Goal: Transaction & Acquisition: Purchase product/service

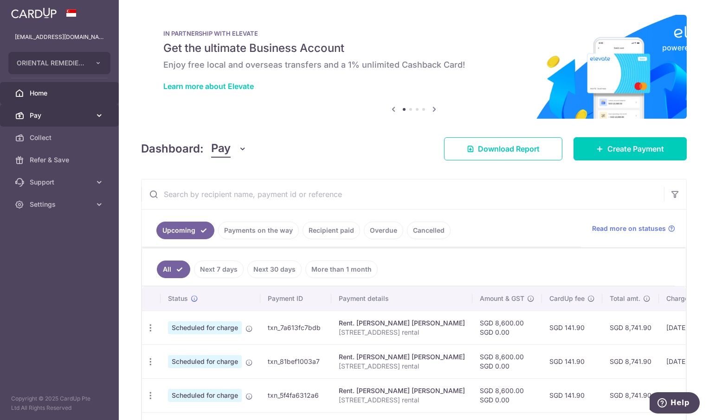
click at [51, 117] on span "Pay" at bounding box center [60, 115] width 61 height 9
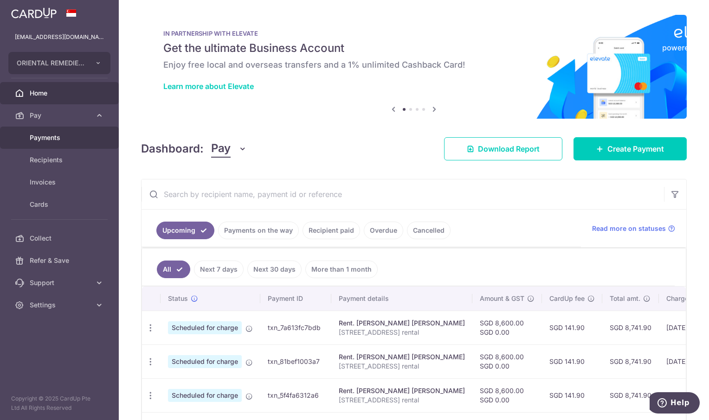
click at [51, 141] on span "Payments" at bounding box center [60, 137] width 61 height 9
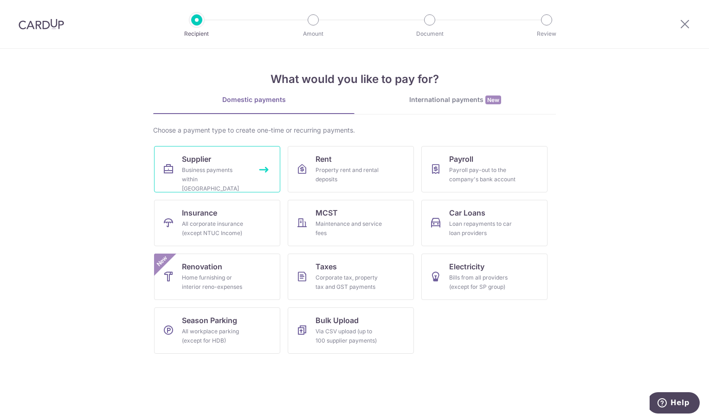
click at [194, 158] on span "Supplier" at bounding box center [196, 159] width 29 height 11
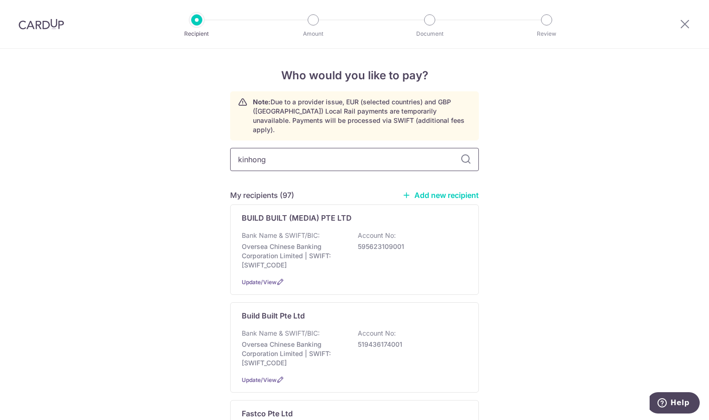
type input "kinhong"
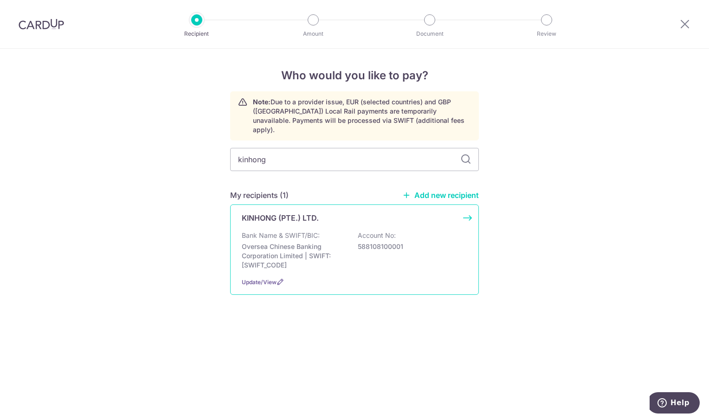
click at [254, 242] on p "Oversea Chinese Banking Corporation Limited | SWIFT: OCBCSGSGXXX" at bounding box center [294, 256] width 104 height 28
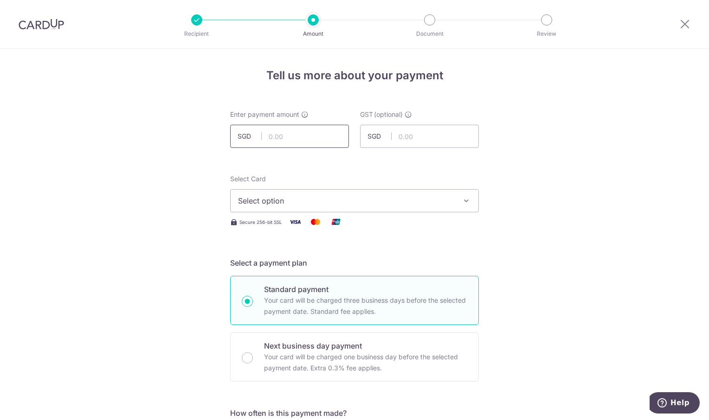
click at [313, 134] on input "text" at bounding box center [289, 136] width 119 height 23
type input "193.48"
click at [462, 199] on icon "button" at bounding box center [465, 200] width 9 height 9
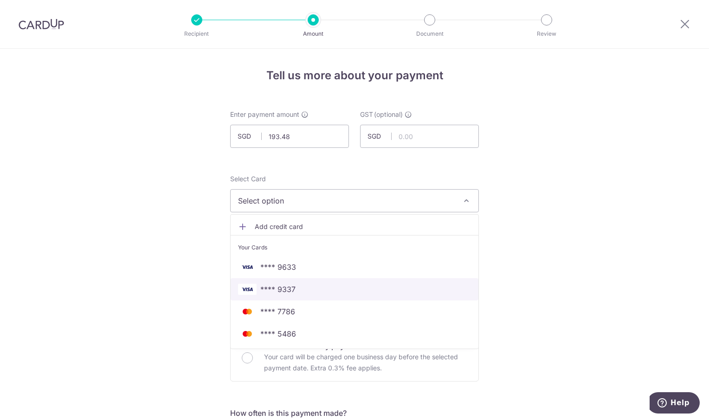
click at [309, 294] on span "**** 9337" at bounding box center [354, 289] width 233 height 11
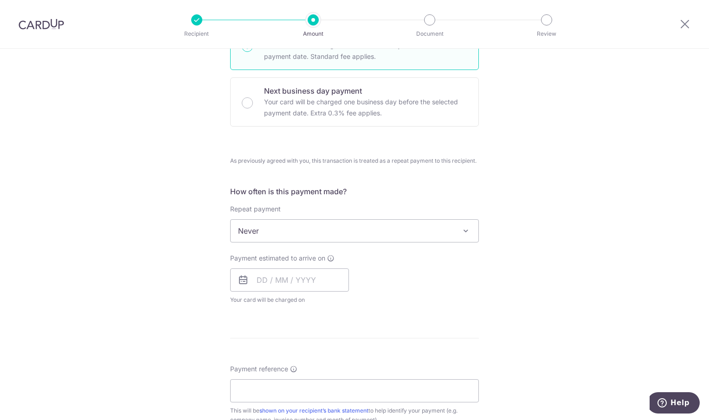
scroll to position [278, 0]
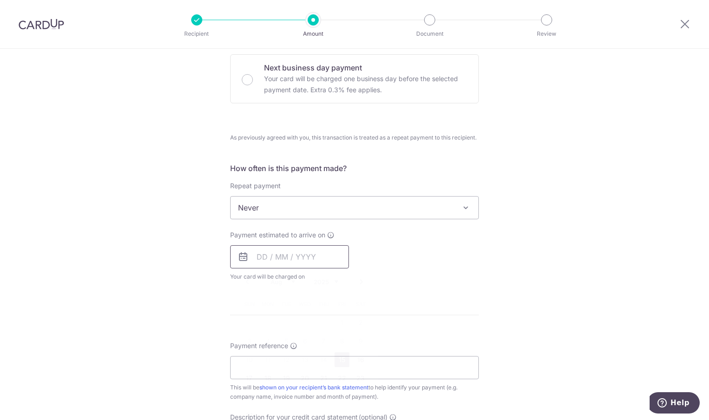
click at [317, 260] on input "text" at bounding box center [289, 256] width 119 height 23
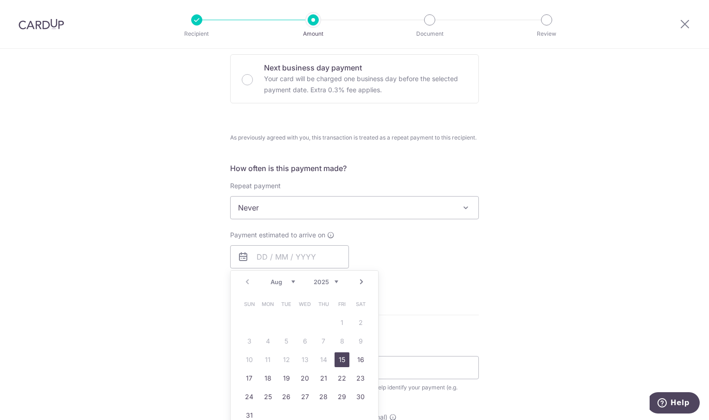
click at [345, 359] on link "15" at bounding box center [341, 359] width 15 height 15
type input "15/08/2025"
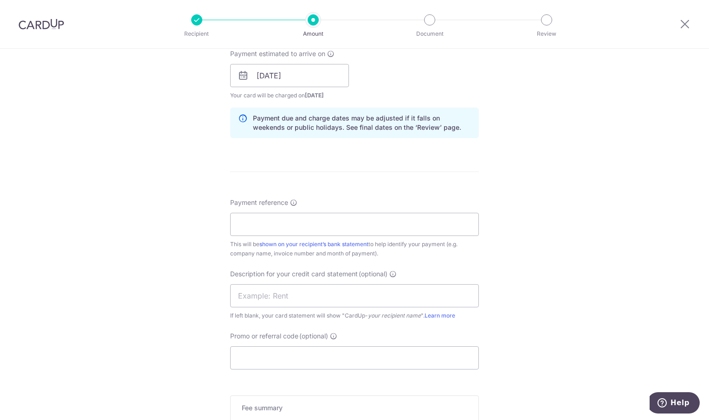
scroll to position [464, 0]
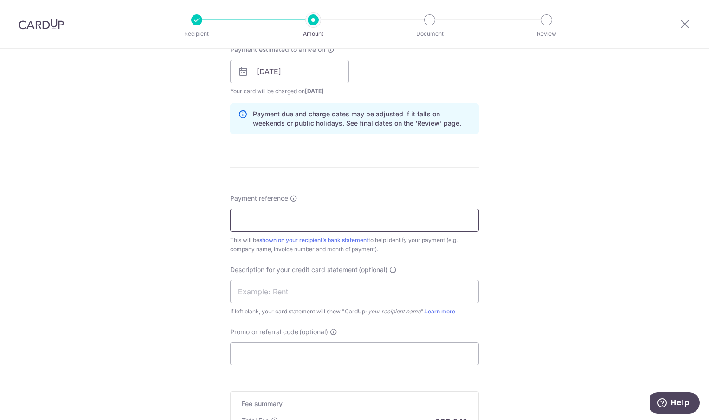
click at [321, 220] on input "Payment reference" at bounding box center [354, 220] width 249 height 23
type input "ORI Jul"
click at [549, 199] on div "Tell us more about your payment Enter payment amount SGD 193.48 193.48 GST (opt…" at bounding box center [354, 71] width 709 height 973
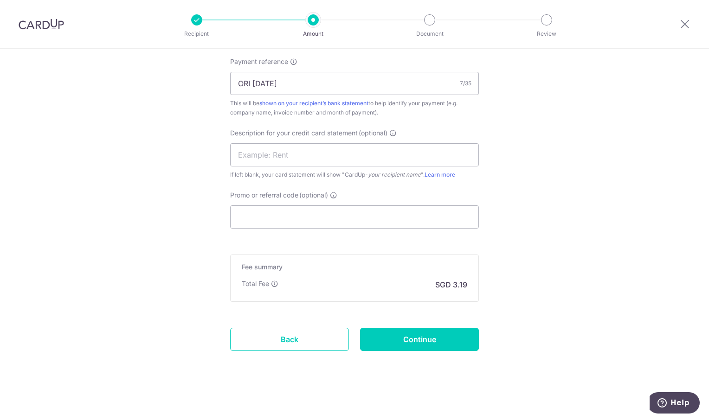
scroll to position [601, 0]
click at [436, 344] on input "Continue" at bounding box center [419, 338] width 119 height 23
type input "Create Schedule"
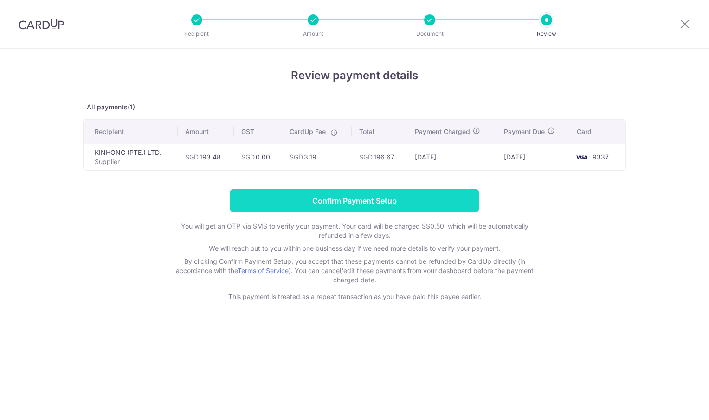
click at [398, 200] on input "Confirm Payment Setup" at bounding box center [354, 200] width 249 height 23
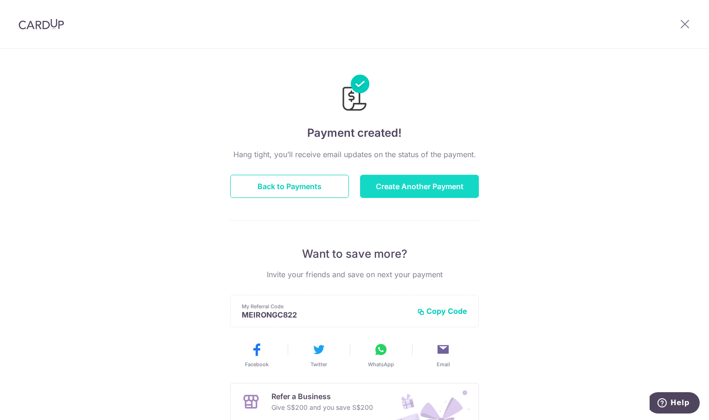
click at [410, 187] on button "Create Another Payment" at bounding box center [419, 186] width 119 height 23
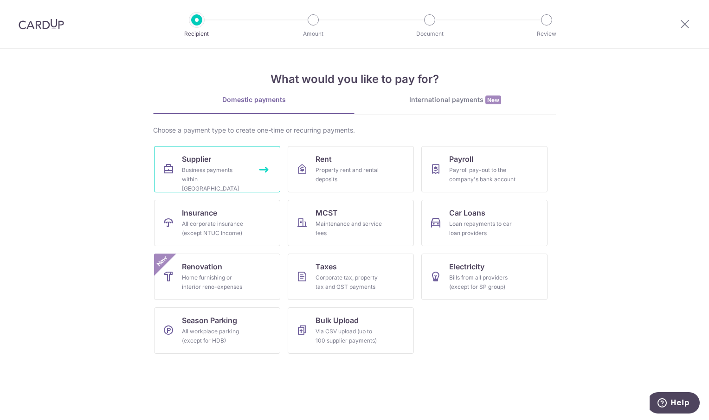
click at [191, 172] on div "Business payments within [GEOGRAPHIC_DATA]" at bounding box center [215, 180] width 67 height 28
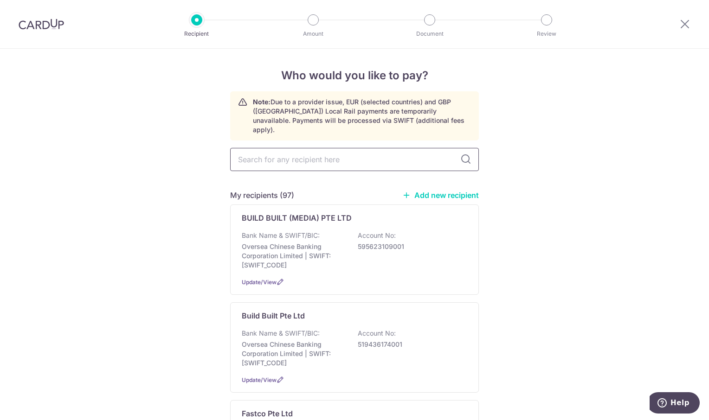
click at [248, 153] on input "text" at bounding box center [354, 159] width 249 height 23
type input "sun ten"
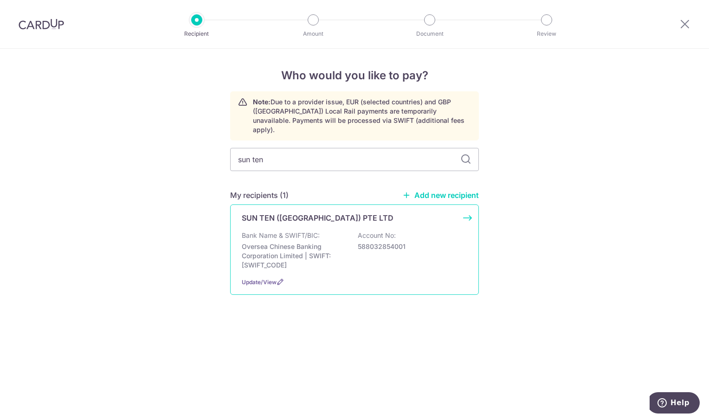
click at [282, 246] on p "Oversea Chinese Banking Corporation Limited | SWIFT: OCBCSGSGXXX" at bounding box center [294, 256] width 104 height 28
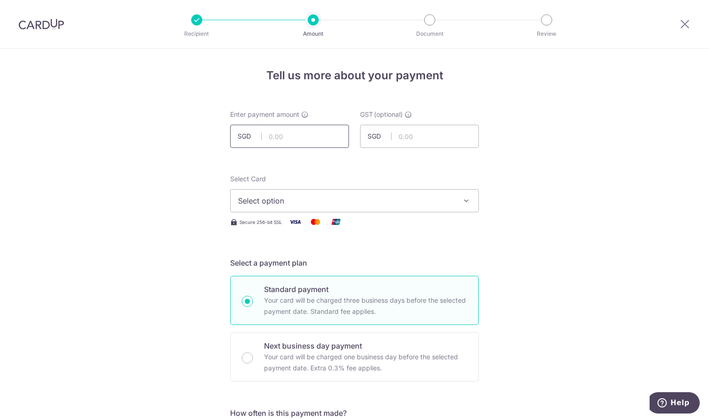
click at [304, 131] on input "text" at bounding box center [289, 136] width 119 height 23
type input "167.86"
click at [461, 201] on icon "button" at bounding box center [465, 200] width 9 height 9
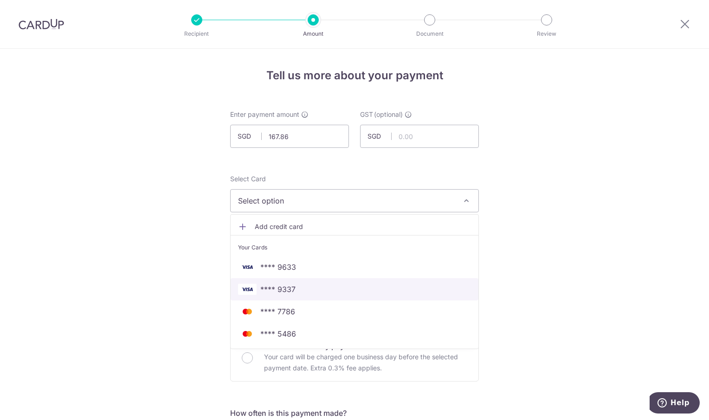
click at [322, 282] on link "**** 9337" at bounding box center [355, 289] width 248 height 22
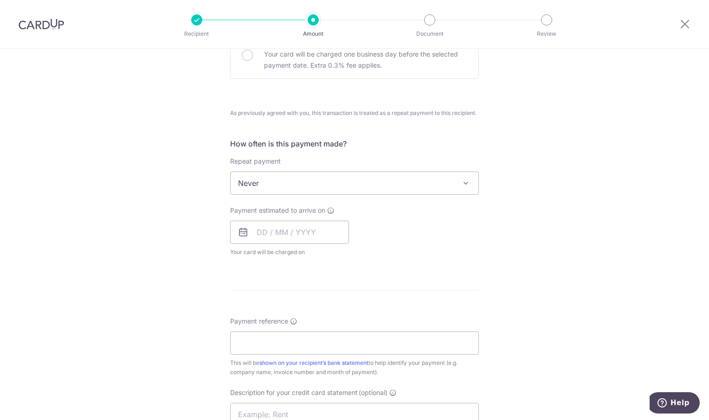
scroll to position [325, 0]
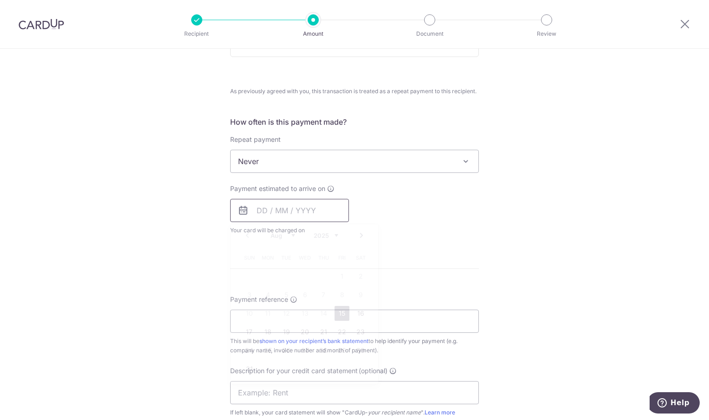
click at [313, 214] on input "text" at bounding box center [289, 210] width 119 height 23
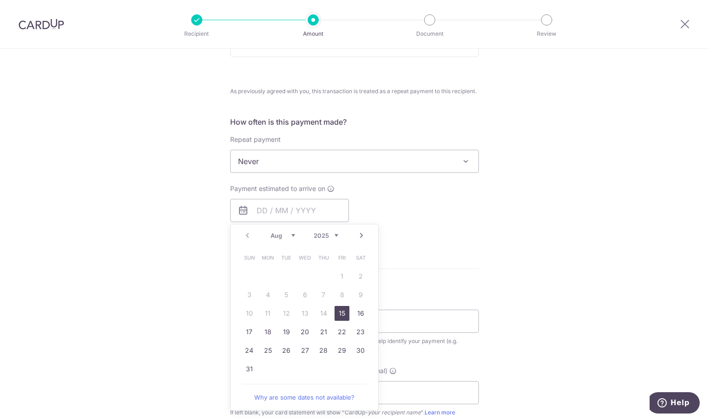
click at [343, 314] on link "15" at bounding box center [341, 313] width 15 height 15
type input "15/08/2025"
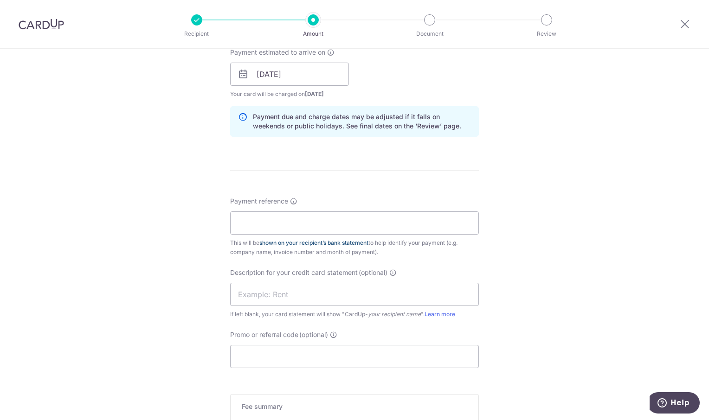
scroll to position [464, 0]
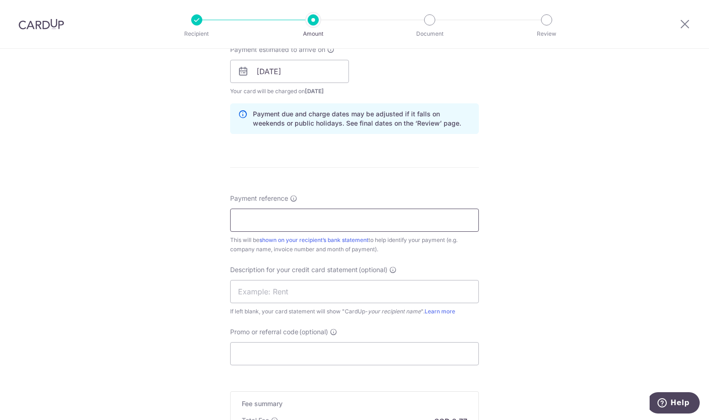
click at [294, 219] on input "Payment reference" at bounding box center [354, 220] width 249 height 23
type input "ORI Jul"
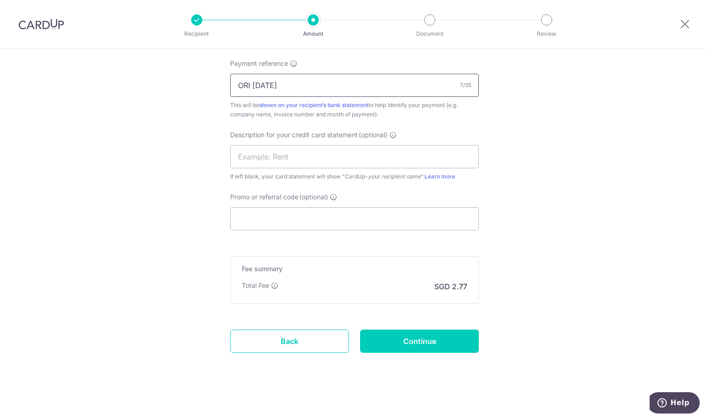
scroll to position [601, 0]
drag, startPoint x: 437, startPoint y: 328, endPoint x: 485, endPoint y: 117, distance: 216.8
click at [437, 327] on input "Continue" at bounding box center [419, 338] width 119 height 23
type input "Create Schedule"
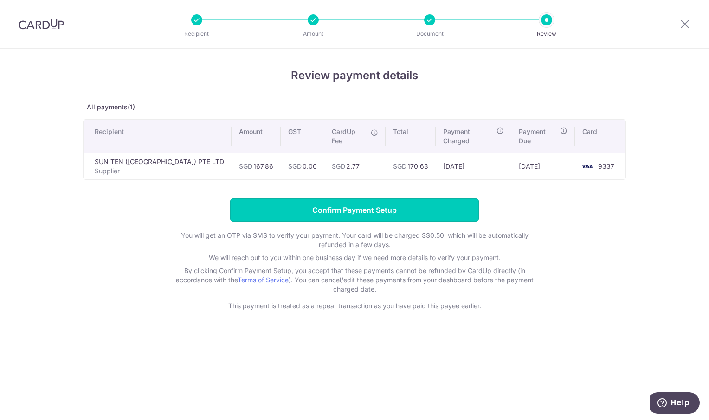
drag, startPoint x: 386, startPoint y: 202, endPoint x: 205, endPoint y: 0, distance: 271.6
click at [386, 202] on input "Confirm Payment Setup" at bounding box center [354, 210] width 249 height 23
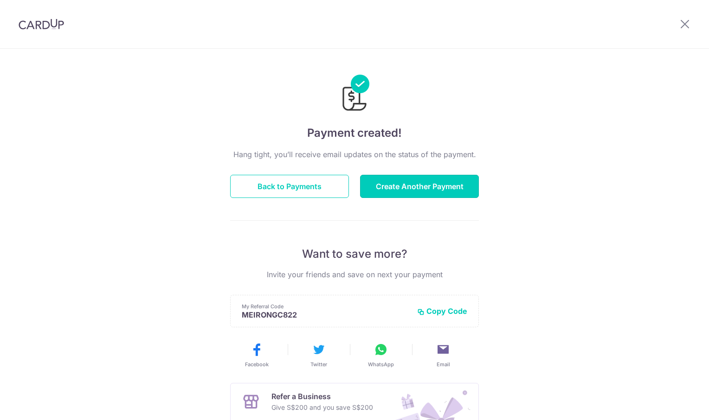
click at [412, 192] on button "Create Another Payment" at bounding box center [419, 186] width 119 height 23
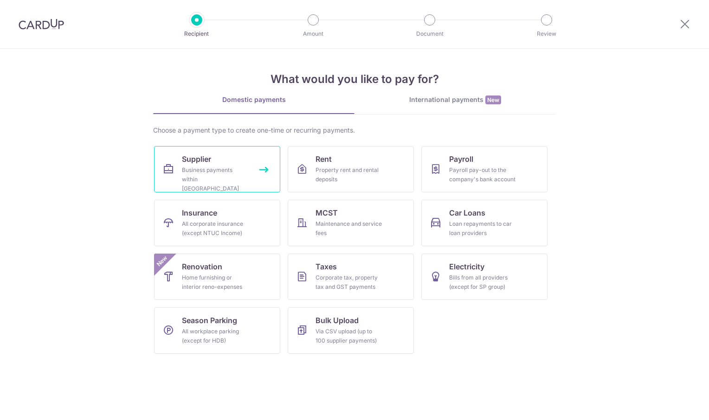
click at [209, 170] on div "Business payments within [GEOGRAPHIC_DATA]" at bounding box center [215, 180] width 67 height 28
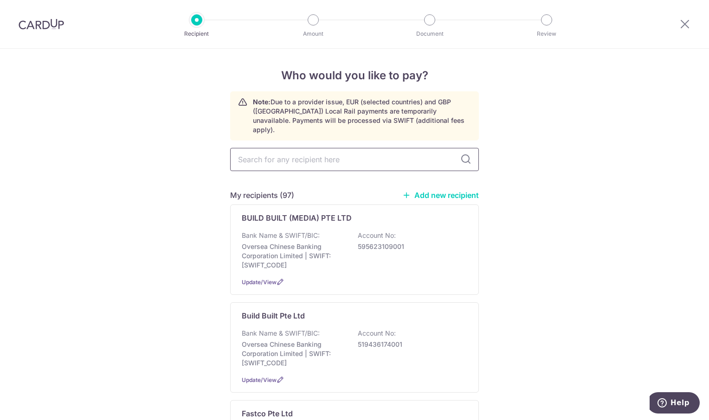
click at [261, 148] on input "text" at bounding box center [354, 159] width 249 height 23
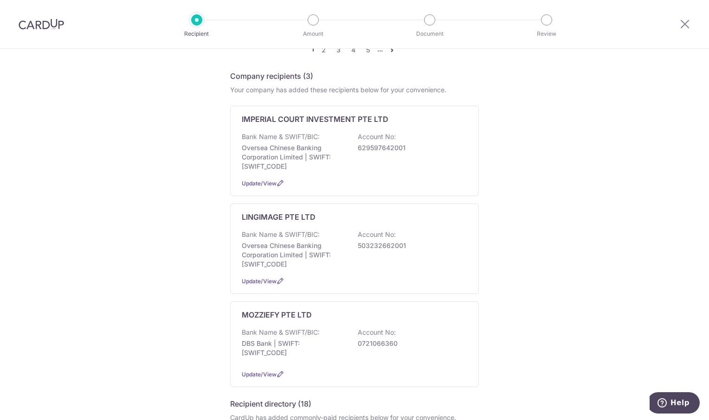
scroll to position [974, 0]
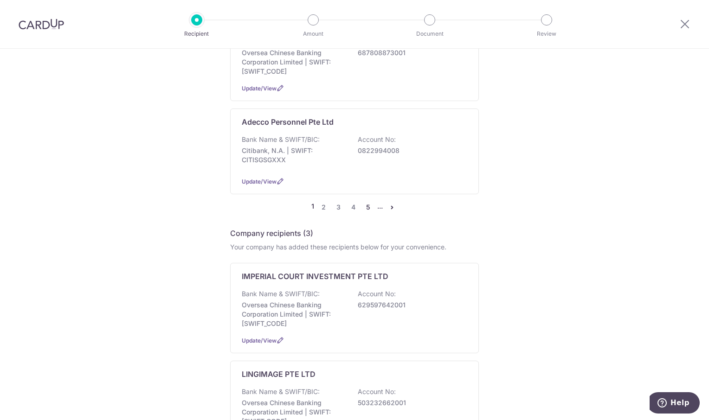
click at [365, 202] on link "5" at bounding box center [367, 207] width 11 height 11
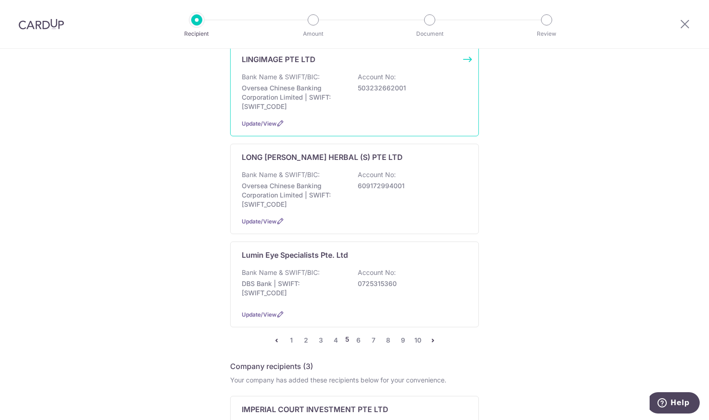
scroll to position [881, 0]
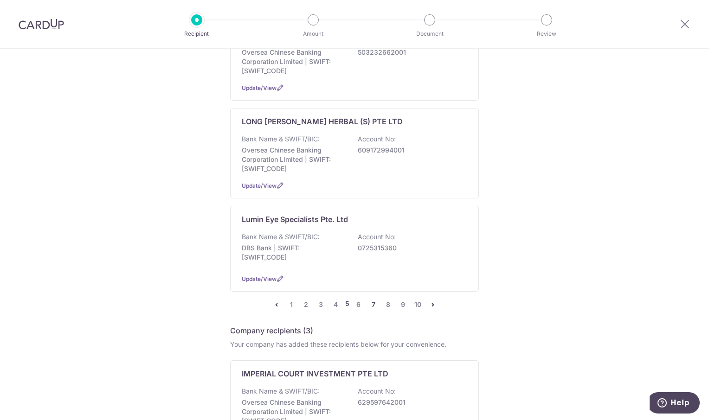
click at [370, 299] on link "7" at bounding box center [373, 304] width 11 height 11
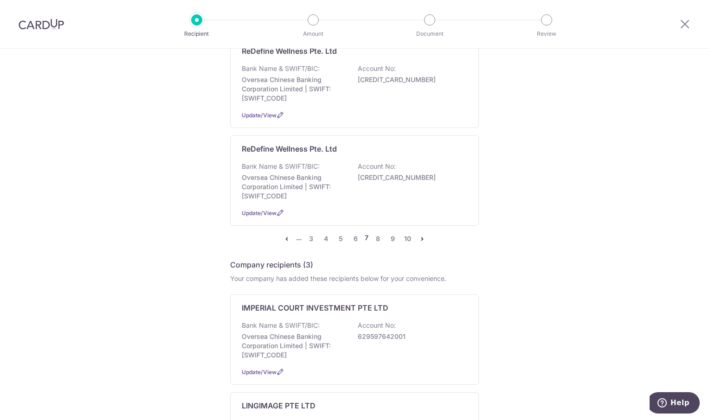
scroll to position [928, 0]
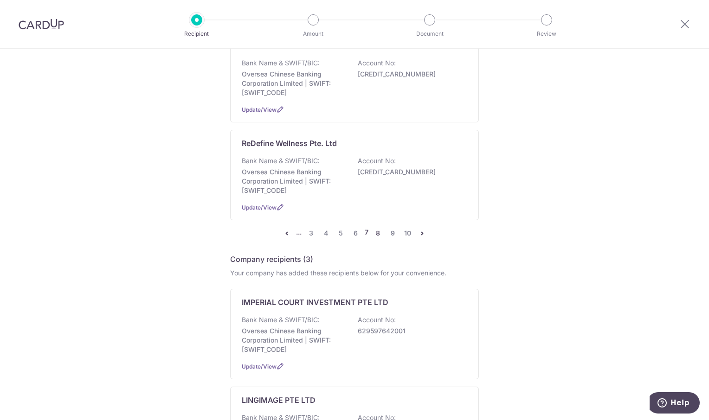
click at [377, 228] on link "8" at bounding box center [377, 233] width 11 height 11
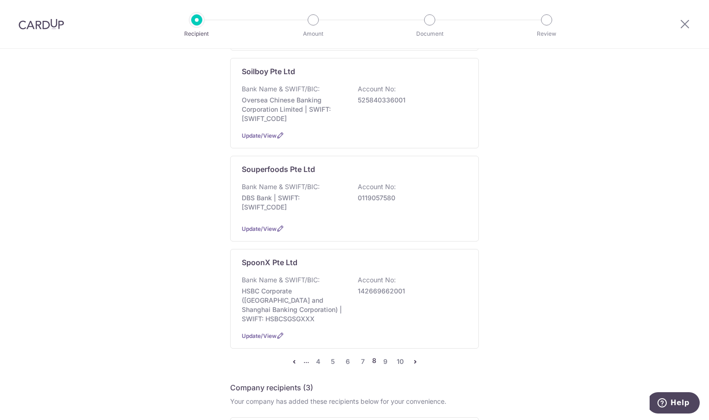
scroll to position [835, 0]
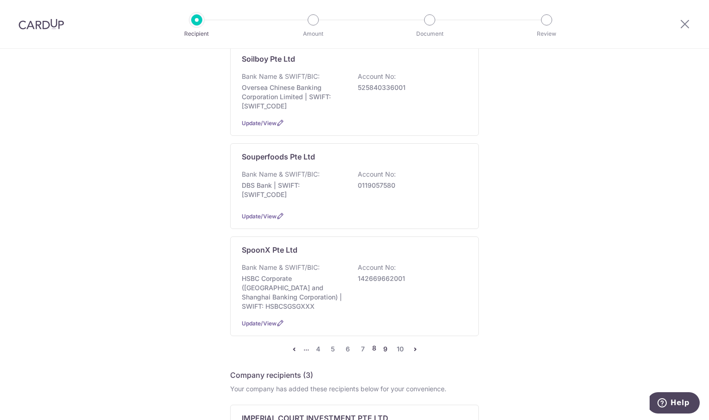
click at [383, 344] on link "9" at bounding box center [385, 349] width 11 height 11
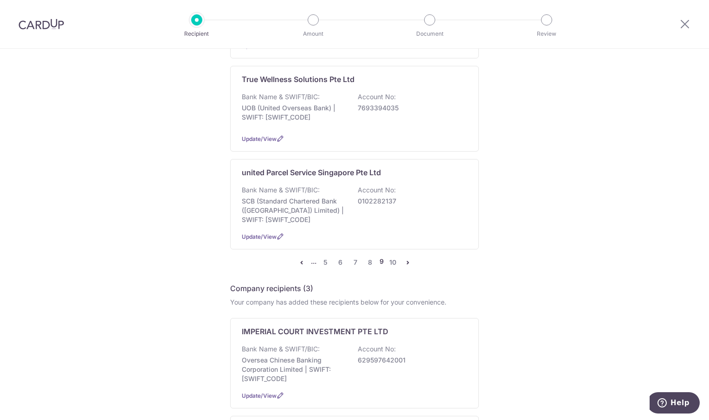
scroll to position [928, 0]
click at [391, 256] on link "10" at bounding box center [392, 261] width 11 height 11
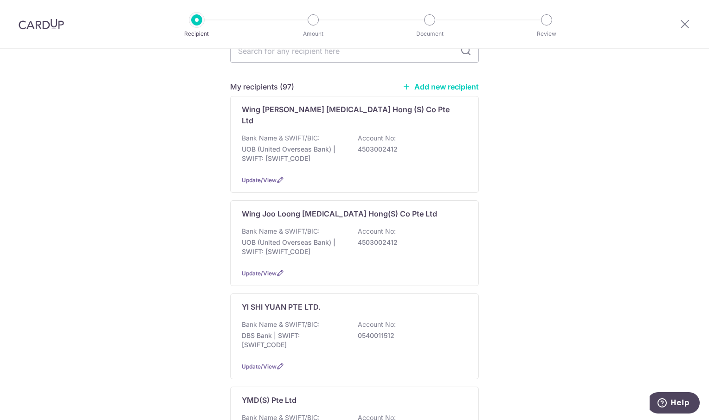
scroll to position [232, 0]
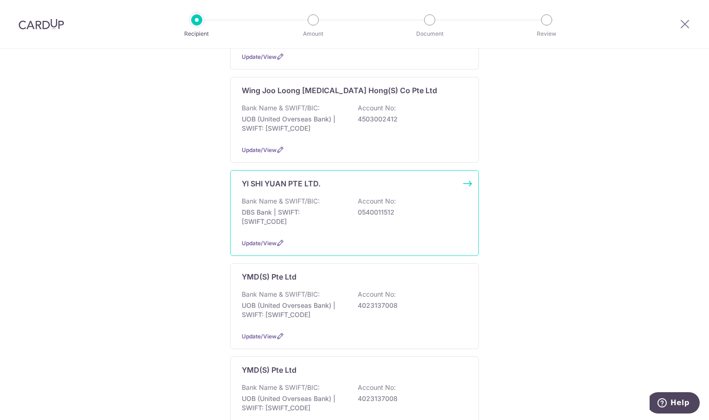
click at [274, 178] on p "Yl SHI YUAN PTE LTD." at bounding box center [281, 183] width 79 height 11
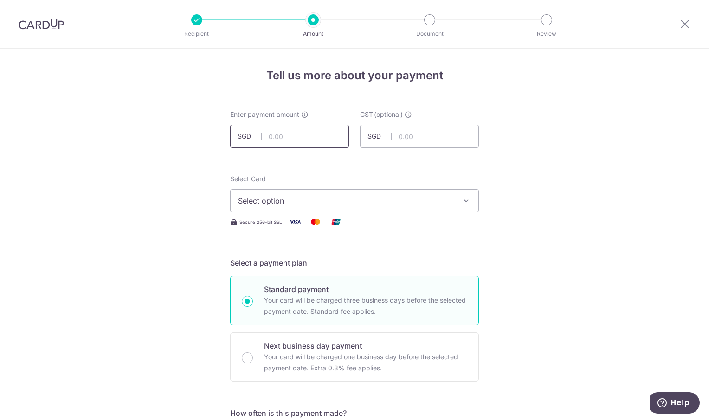
click at [271, 138] on input "text" at bounding box center [289, 136] width 119 height 23
type input "3,591.48"
click at [465, 200] on icon "button" at bounding box center [465, 200] width 9 height 9
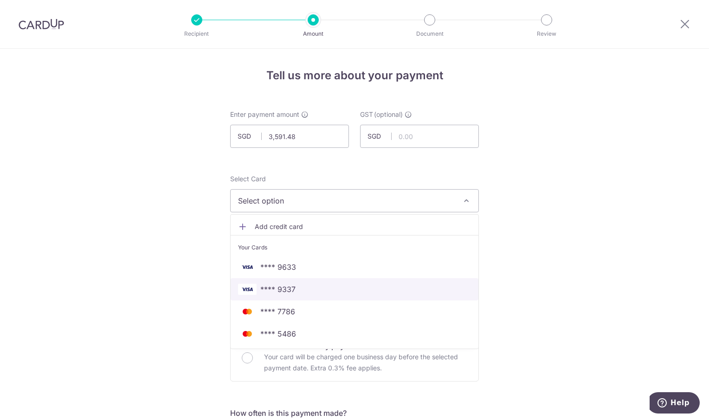
drag, startPoint x: 325, startPoint y: 290, endPoint x: 528, endPoint y: 262, distance: 205.0
click at [325, 290] on span "**** 9337" at bounding box center [354, 289] width 233 height 11
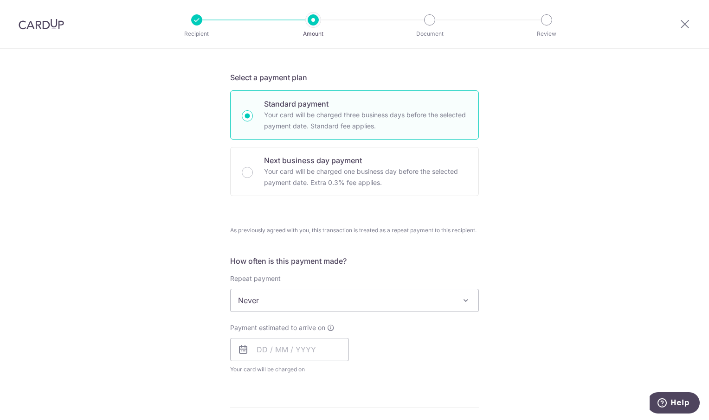
scroll to position [278, 0]
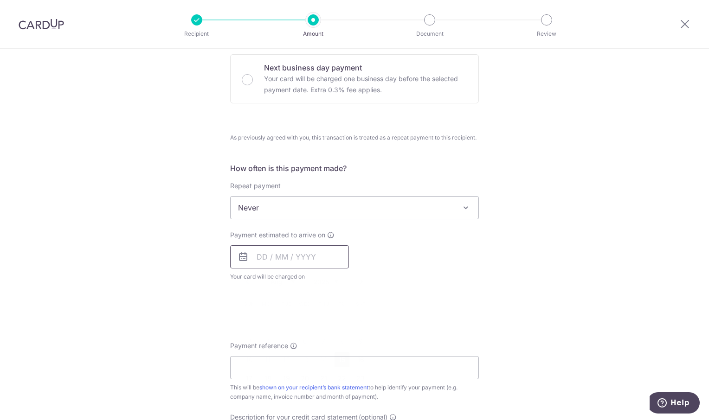
click at [297, 258] on input "text" at bounding box center [289, 256] width 119 height 23
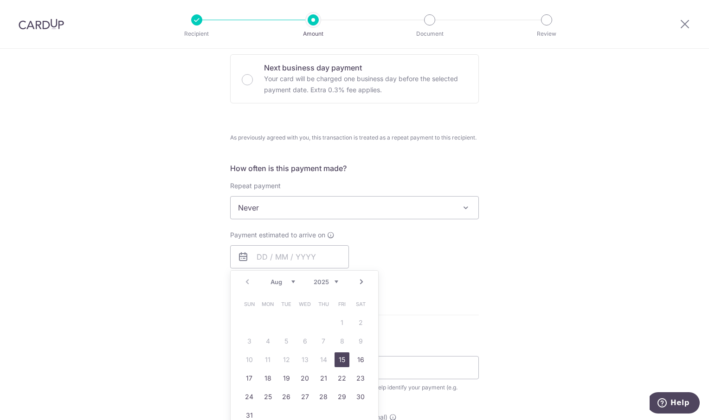
click at [339, 360] on link "15" at bounding box center [341, 359] width 15 height 15
type input "15/08/2025"
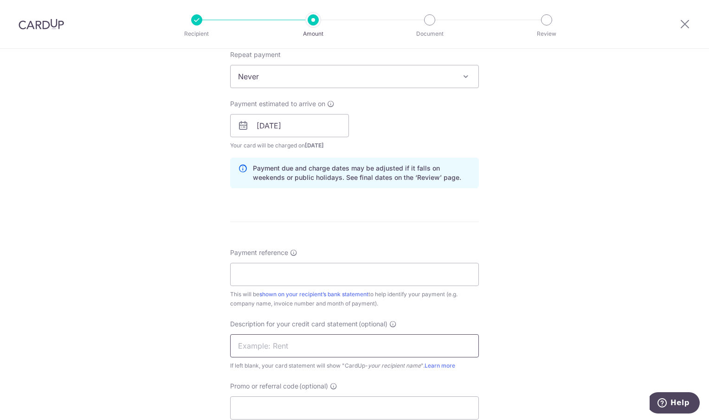
scroll to position [464, 0]
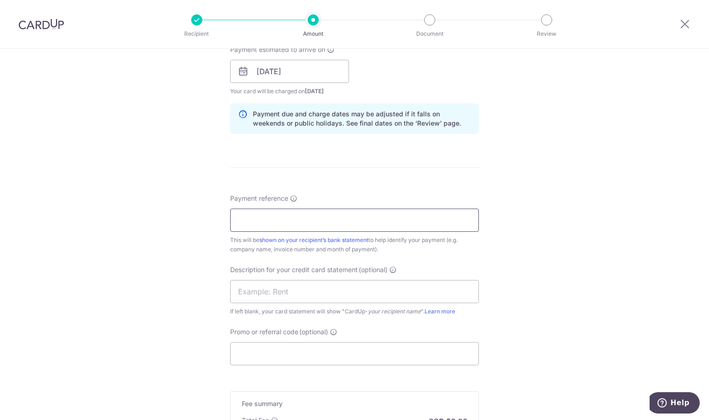
click at [263, 223] on input "Payment reference" at bounding box center [354, 220] width 249 height 23
type input "ORI Jul"
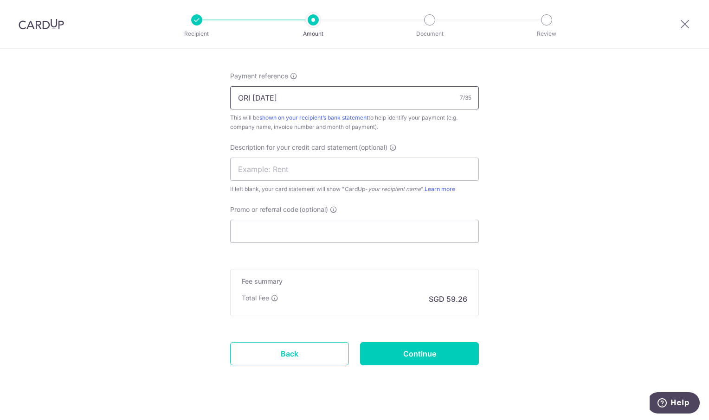
scroll to position [601, 0]
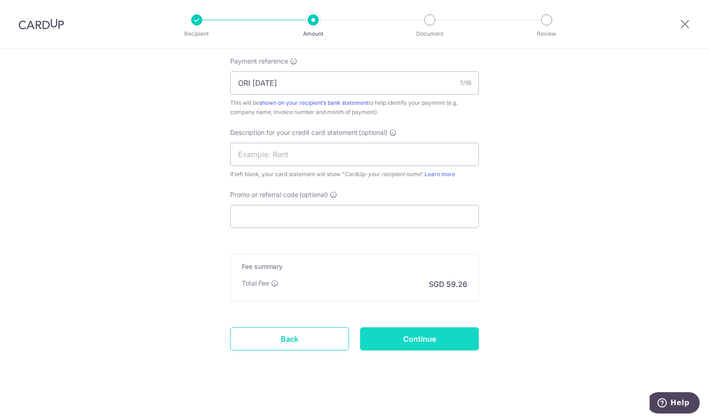
click at [453, 339] on input "Continue" at bounding box center [419, 338] width 119 height 23
type input "Create Schedule"
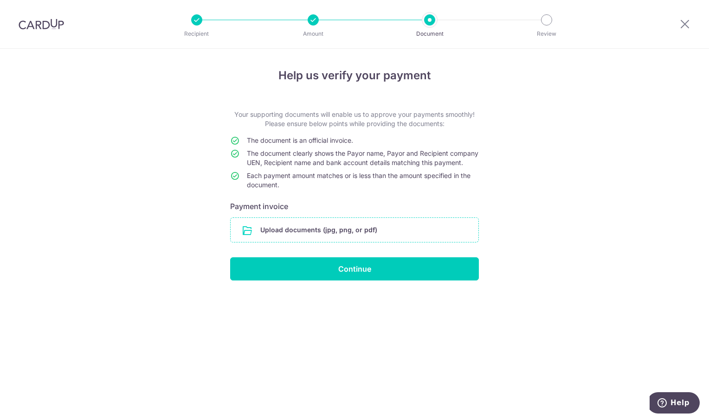
click at [295, 235] on input "file" at bounding box center [355, 230] width 248 height 24
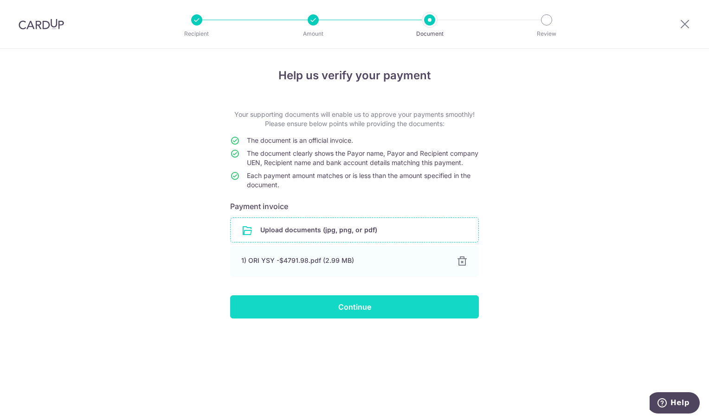
click at [369, 319] on input "Continue" at bounding box center [354, 306] width 249 height 23
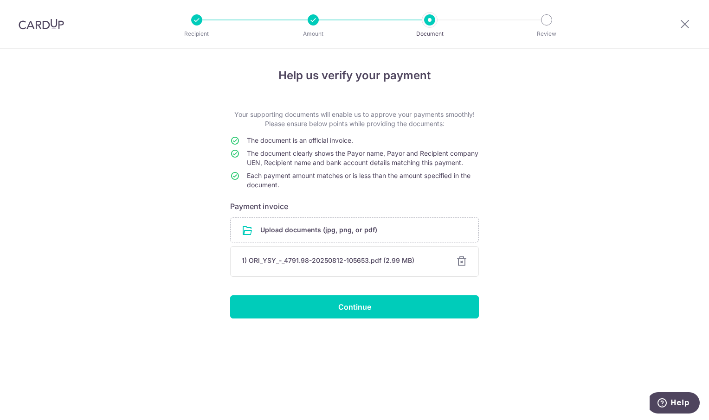
click at [461, 267] on div at bounding box center [461, 261] width 11 height 11
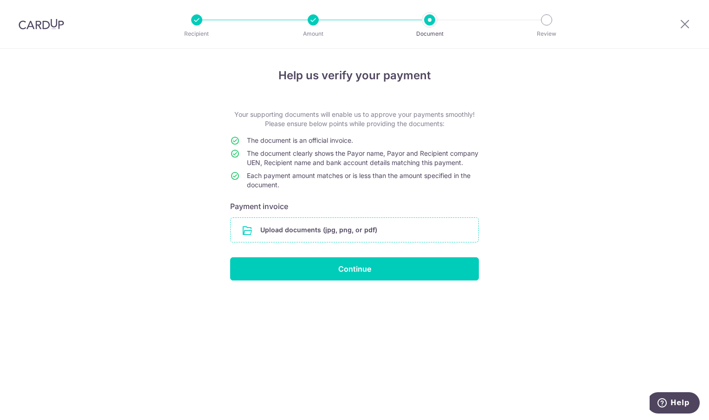
click at [292, 242] on input "file" at bounding box center [355, 230] width 248 height 24
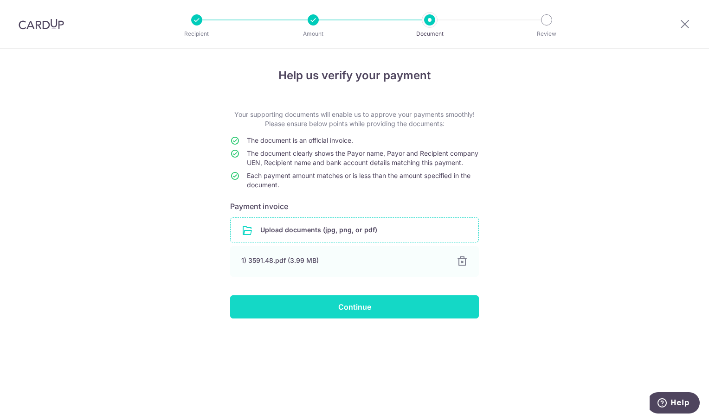
click at [355, 319] on input "Continue" at bounding box center [354, 306] width 249 height 23
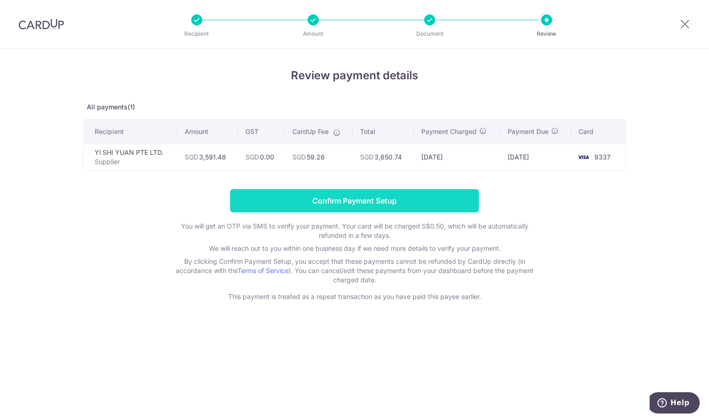
click at [347, 199] on input "Confirm Payment Setup" at bounding box center [354, 200] width 249 height 23
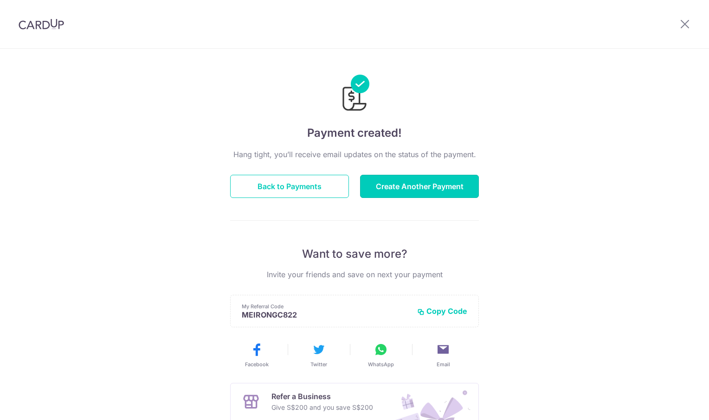
drag, startPoint x: 0, startPoint y: 0, endPoint x: 496, endPoint y: 66, distance: 500.2
click at [438, 191] on button "Create Another Payment" at bounding box center [419, 186] width 119 height 23
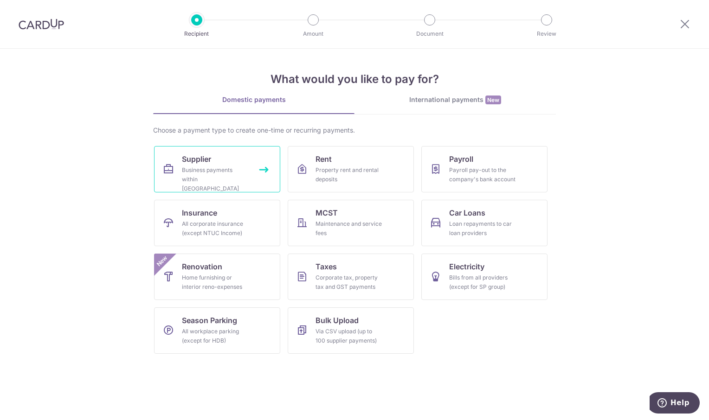
click at [213, 165] on link "Supplier Business payments within Singapore" at bounding box center [217, 169] width 126 height 46
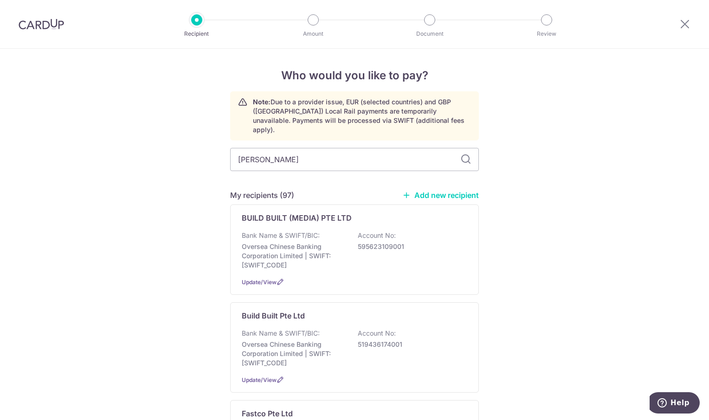
type input "[PERSON_NAME]"
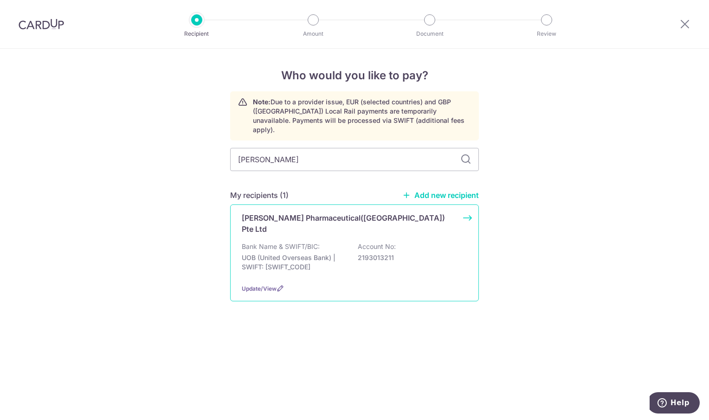
click at [350, 212] on p "[PERSON_NAME] Pharmaceutical([GEOGRAPHIC_DATA]) Pte Ltd" at bounding box center [349, 223] width 214 height 22
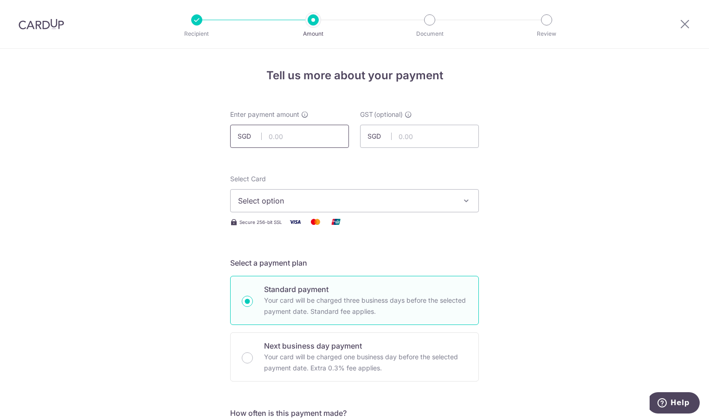
click at [268, 138] on input "text" at bounding box center [289, 136] width 119 height 23
type input "1,079.68"
click at [465, 201] on icon "button" at bounding box center [465, 200] width 9 height 9
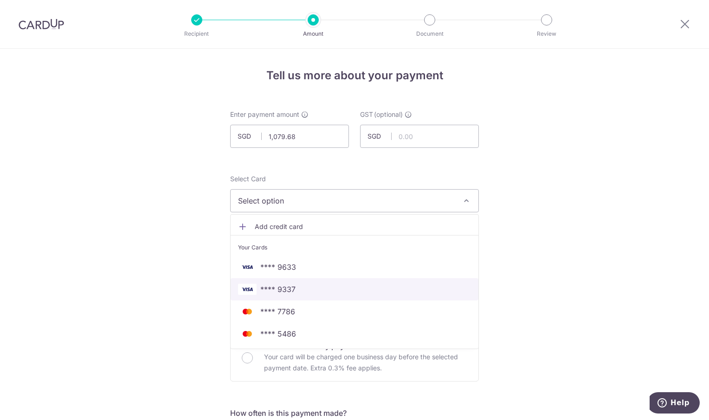
drag, startPoint x: 329, startPoint y: 290, endPoint x: 527, endPoint y: 251, distance: 201.8
click at [329, 290] on span "**** 9337" at bounding box center [354, 289] width 233 height 11
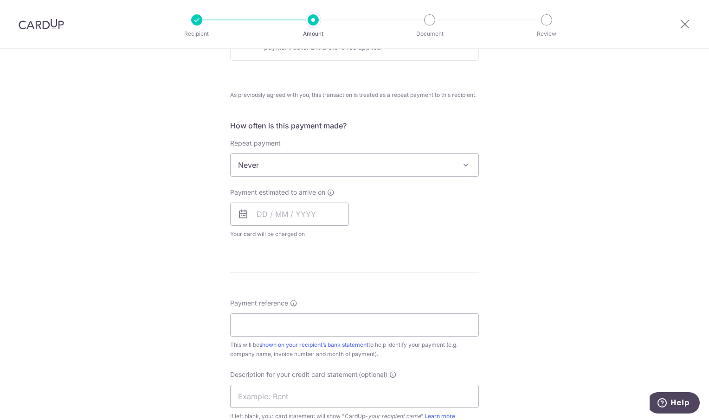
scroll to position [325, 0]
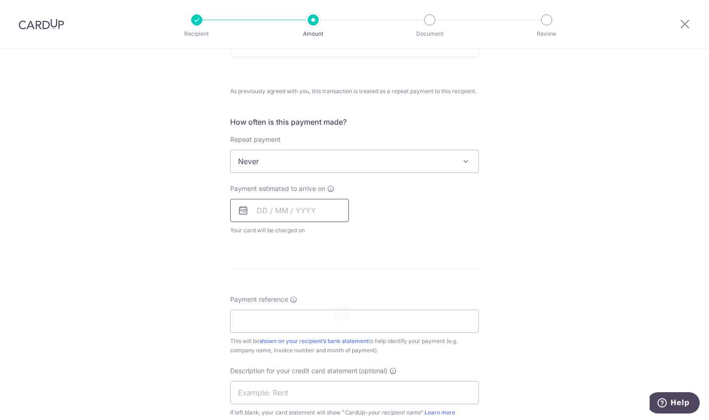
click at [293, 210] on input "text" at bounding box center [289, 210] width 119 height 23
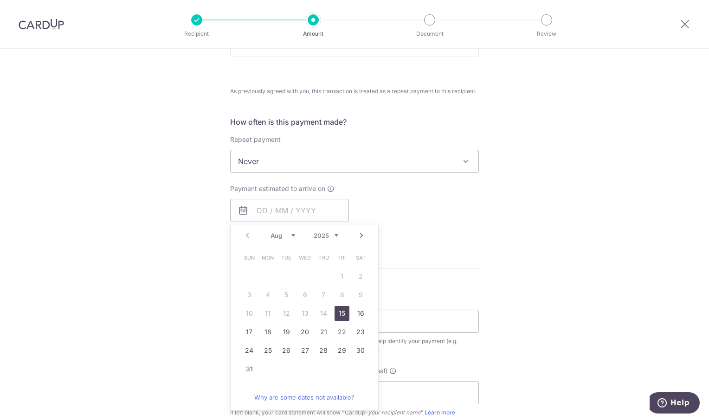
drag, startPoint x: 342, startPoint y: 314, endPoint x: 545, endPoint y: 214, distance: 226.9
click at [342, 314] on link "15" at bounding box center [341, 313] width 15 height 15
type input "15/08/2025"
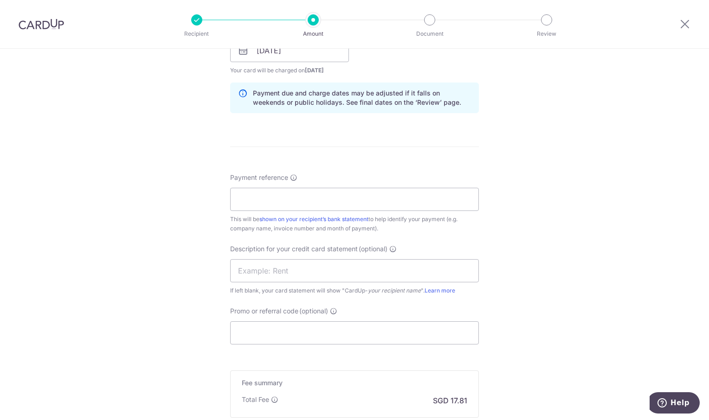
scroll to position [510, 0]
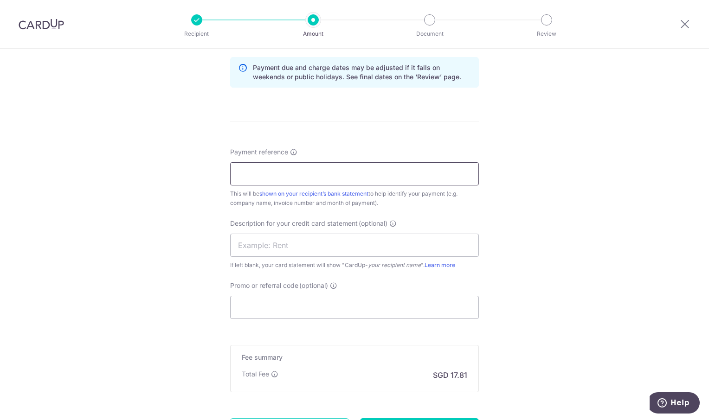
click at [269, 170] on input "Payment reference" at bounding box center [354, 173] width 249 height 23
type input "ORI Jul"
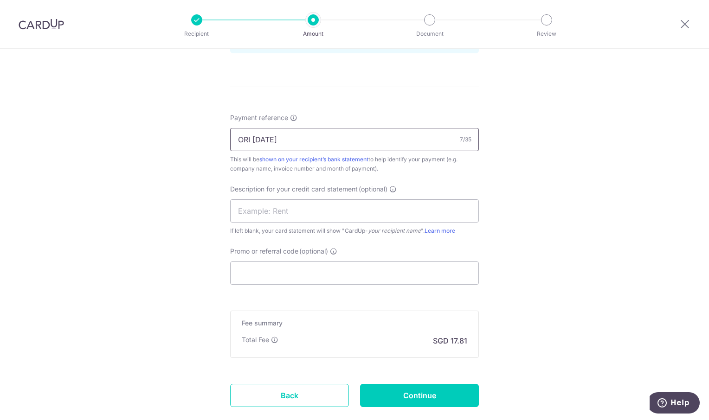
scroll to position [601, 0]
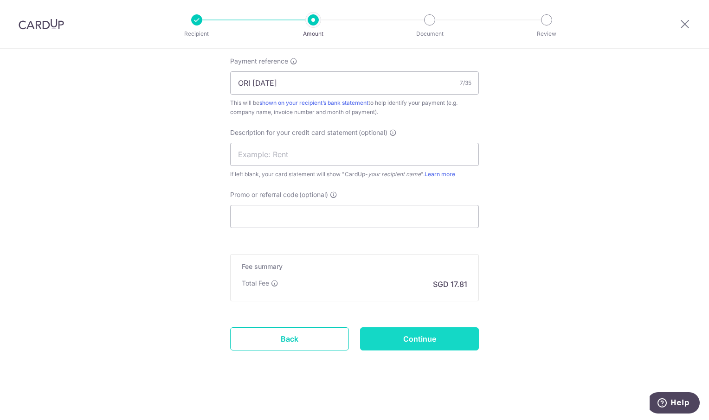
click at [433, 342] on input "Continue" at bounding box center [419, 338] width 119 height 23
type input "Create Schedule"
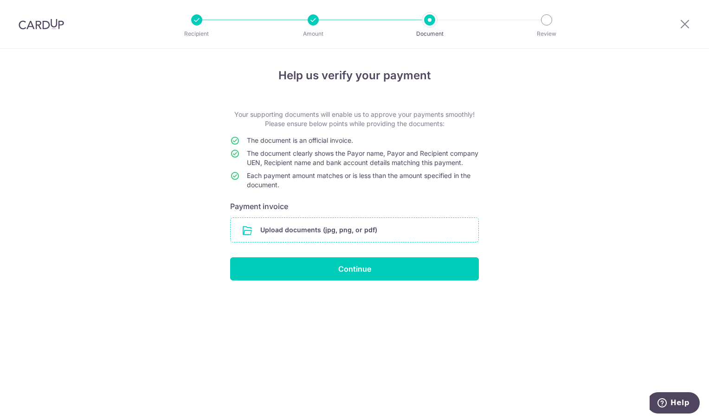
click at [295, 237] on input "file" at bounding box center [355, 230] width 248 height 24
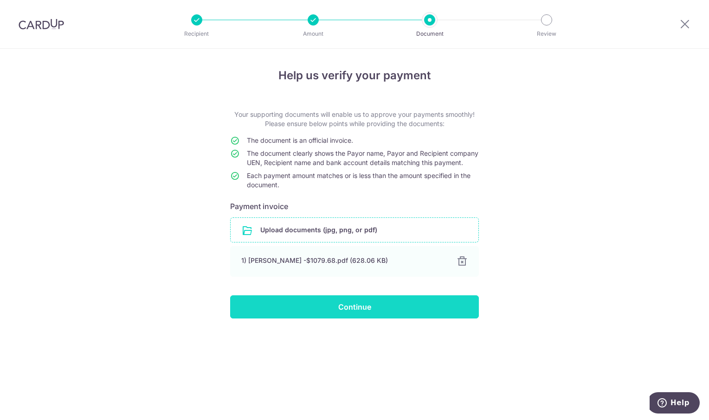
click at [371, 319] on input "Continue" at bounding box center [354, 306] width 249 height 23
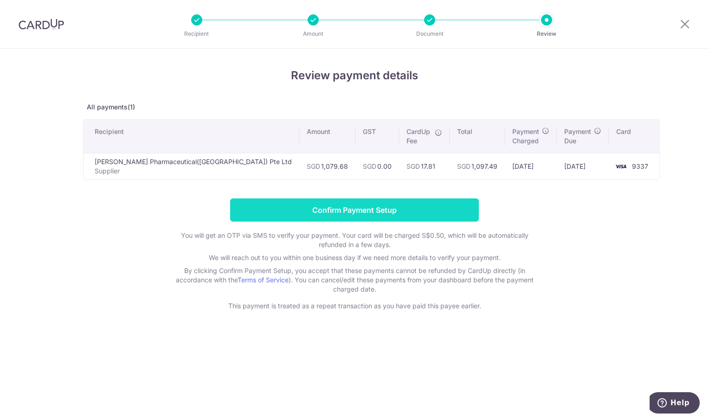
click at [329, 213] on input "Confirm Payment Setup" at bounding box center [354, 210] width 249 height 23
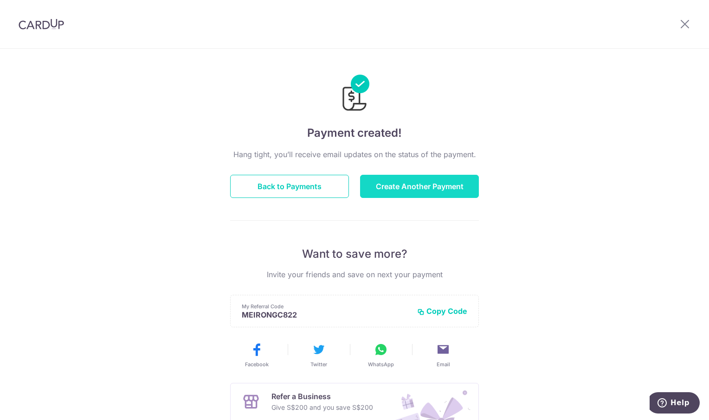
click at [445, 185] on button "Create Another Payment" at bounding box center [419, 186] width 119 height 23
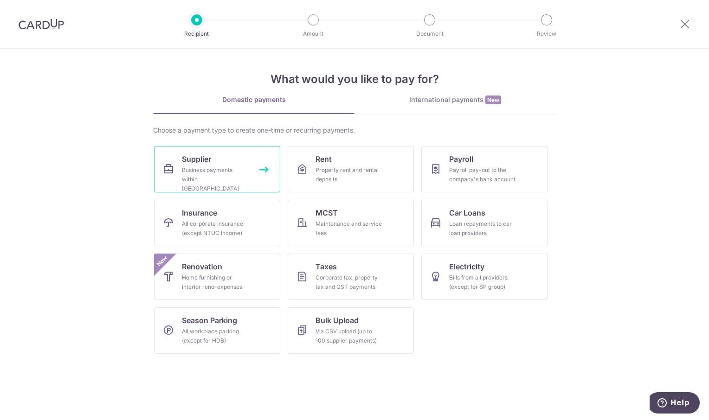
drag, startPoint x: 231, startPoint y: 158, endPoint x: 431, endPoint y: 6, distance: 251.9
click at [231, 158] on link "Supplier Business payments within Singapore" at bounding box center [217, 169] width 126 height 46
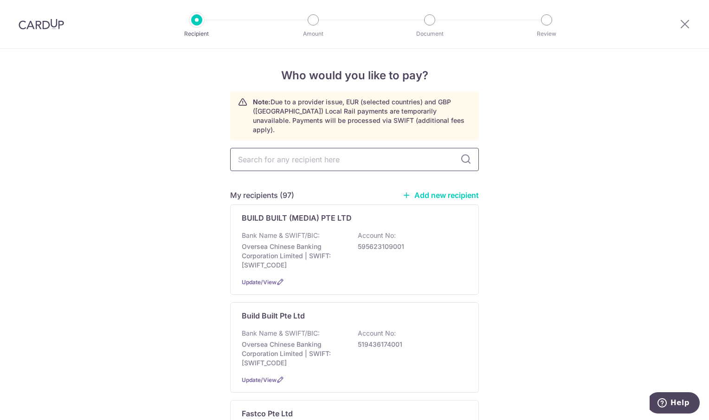
click at [268, 150] on input "text" at bounding box center [354, 159] width 249 height 23
type input "highly"
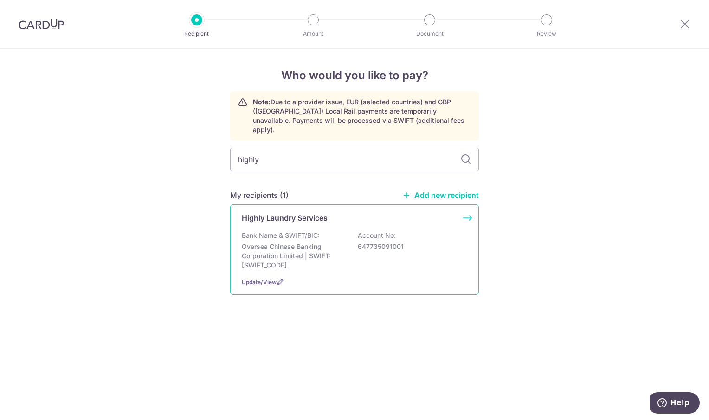
click at [265, 242] on p "Oversea Chinese Banking Corporation Limited | SWIFT: OCBCSGSGXXX" at bounding box center [294, 256] width 104 height 28
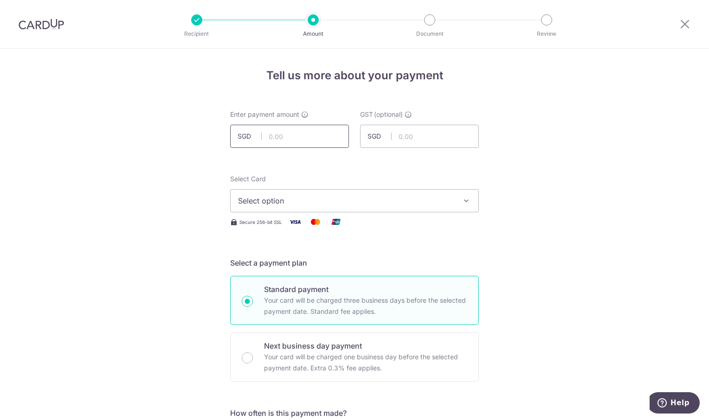
click at [294, 141] on input "text" at bounding box center [289, 136] width 119 height 23
type input "1,160.00"
drag, startPoint x: 569, startPoint y: 195, endPoint x: 515, endPoint y: 195, distance: 53.8
click at [468, 198] on icon "button" at bounding box center [465, 200] width 9 height 9
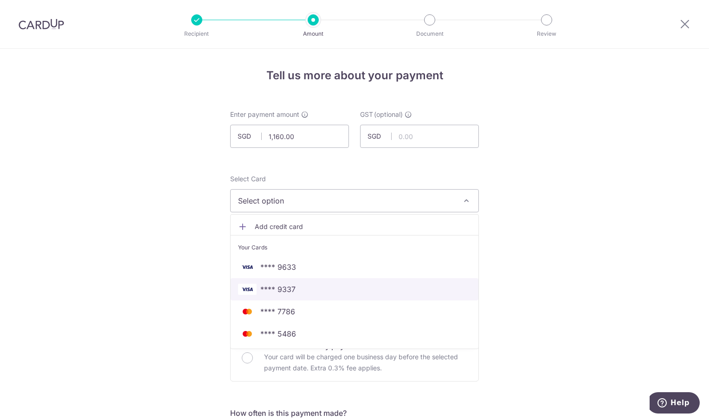
click at [317, 294] on span "**** 9337" at bounding box center [354, 289] width 233 height 11
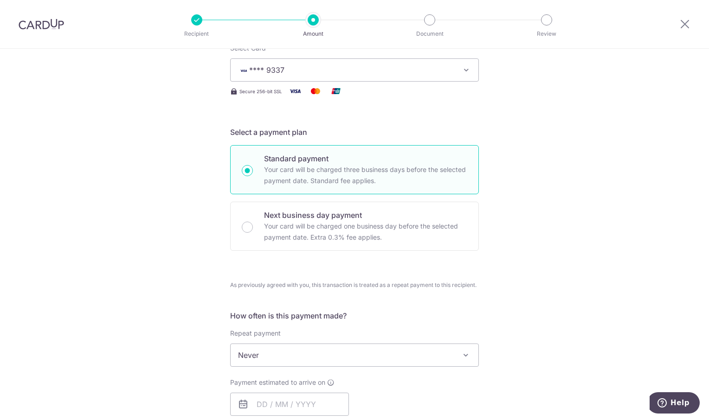
scroll to position [278, 0]
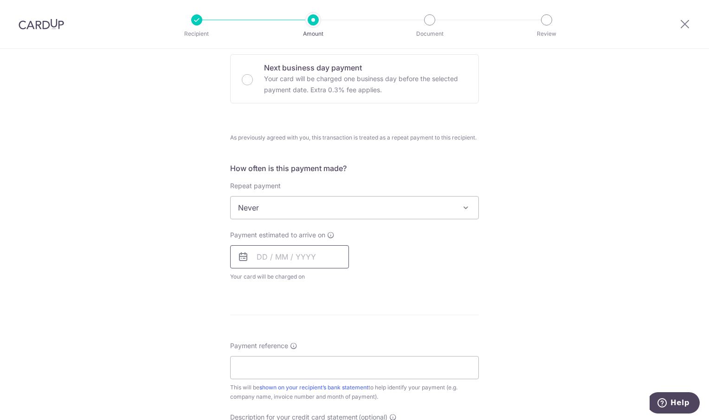
click at [324, 260] on input "text" at bounding box center [289, 256] width 119 height 23
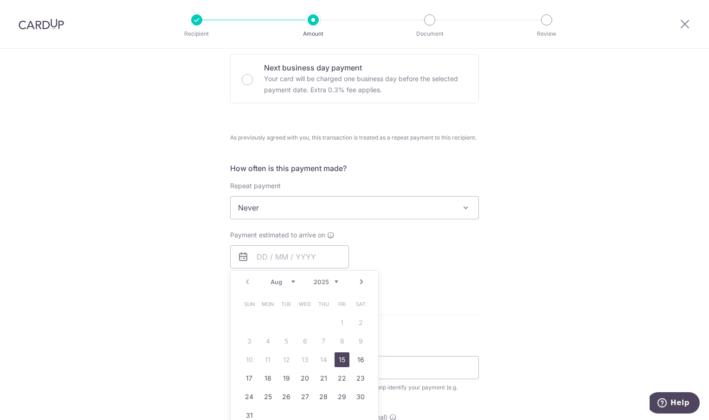
drag, startPoint x: 338, startPoint y: 362, endPoint x: 532, endPoint y: 254, distance: 222.8
click at [338, 362] on link "15" at bounding box center [341, 359] width 15 height 15
type input "15/08/2025"
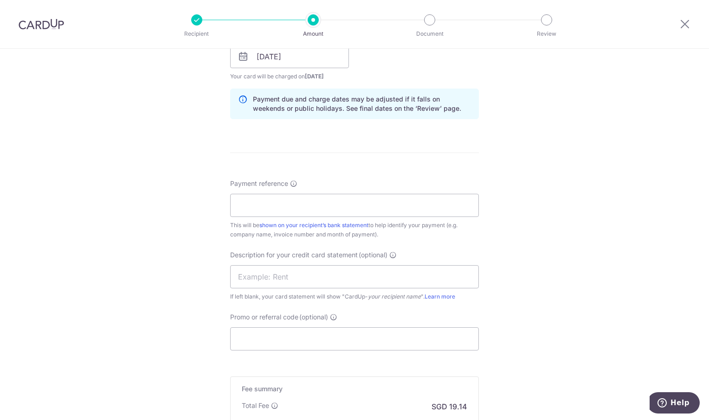
scroll to position [510, 0]
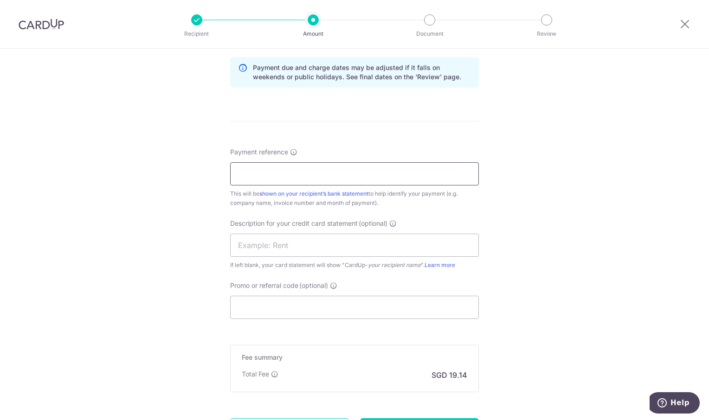
click at [302, 169] on input "Payment reference" at bounding box center [354, 173] width 249 height 23
type input "ORI Jul"
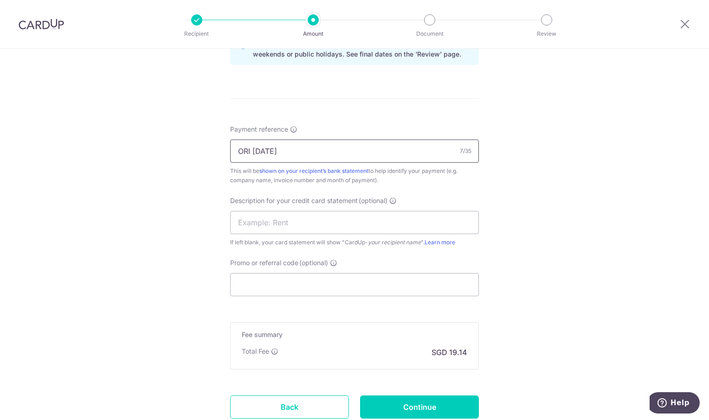
scroll to position [601, 0]
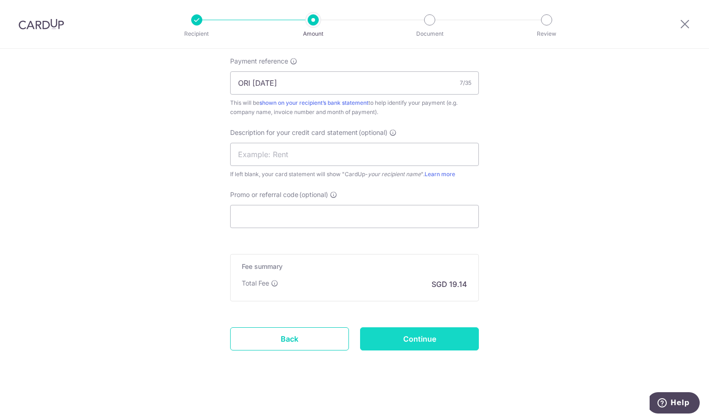
click at [439, 336] on input "Continue" at bounding box center [419, 338] width 119 height 23
type input "Create Schedule"
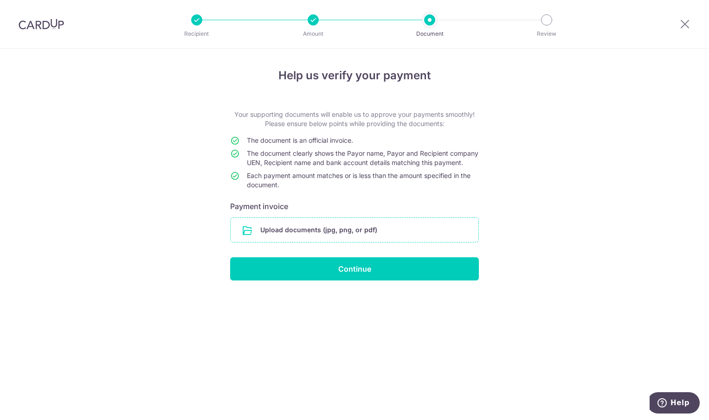
click at [287, 242] on input "file" at bounding box center [355, 230] width 248 height 24
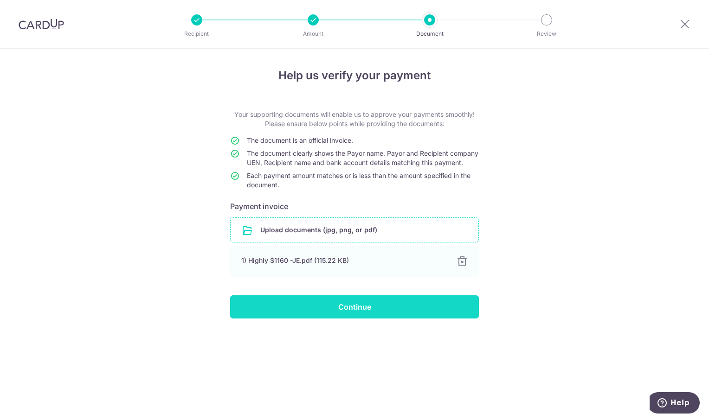
click at [353, 314] on input "Continue" at bounding box center [354, 306] width 249 height 23
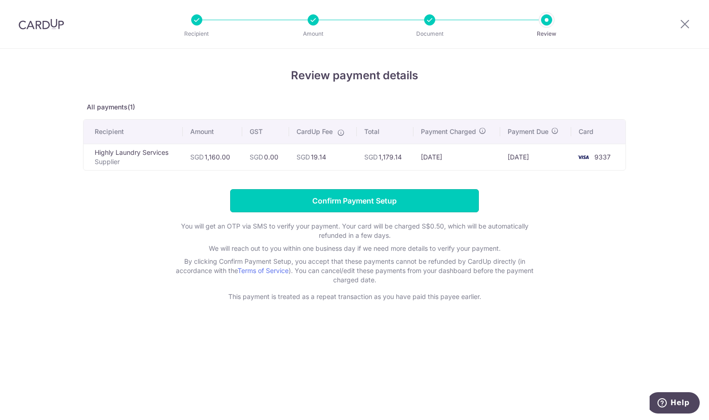
drag, startPoint x: 371, startPoint y: 199, endPoint x: 323, endPoint y: 103, distance: 107.4
click at [370, 199] on input "Confirm Payment Setup" at bounding box center [354, 200] width 249 height 23
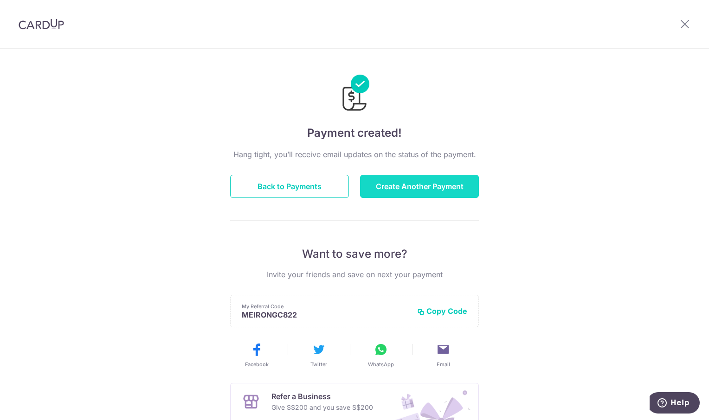
click at [392, 185] on button "Create Another Payment" at bounding box center [419, 186] width 119 height 23
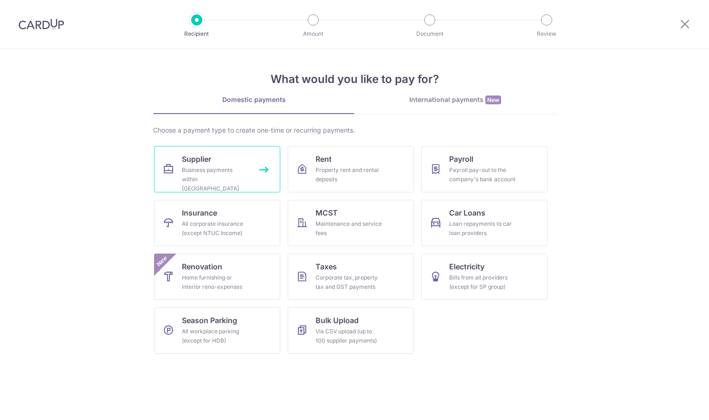
click at [220, 165] on link "Supplier Business payments within Singapore" at bounding box center [217, 169] width 126 height 46
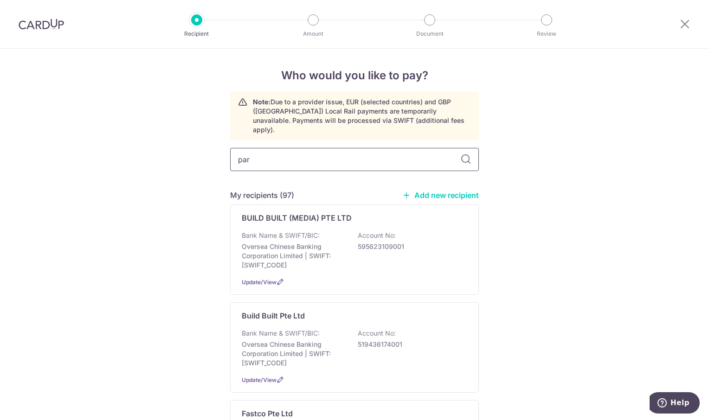
type input "par"
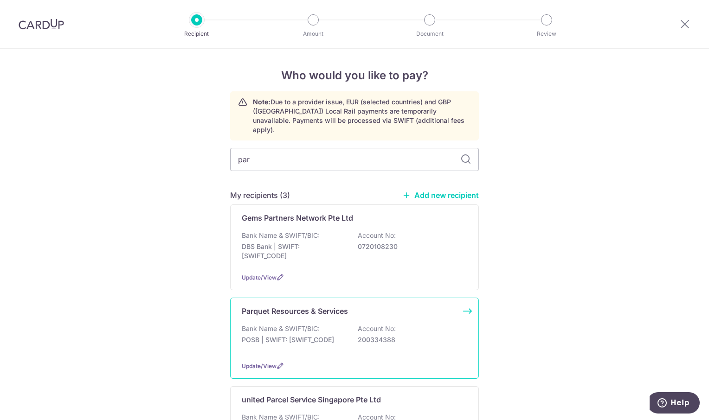
click at [325, 311] on div "Parquet Resources & Services Bank Name & SWIFT/BIC: POSB | SWIFT: [SWIFT_CODE] …" at bounding box center [354, 338] width 249 height 81
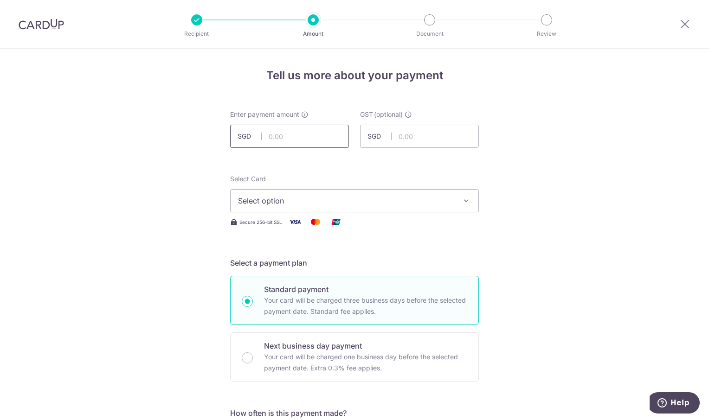
click at [275, 135] on input "text" at bounding box center [289, 136] width 119 height 23
type input "2,160.00"
click at [467, 199] on icon "button" at bounding box center [465, 200] width 9 height 9
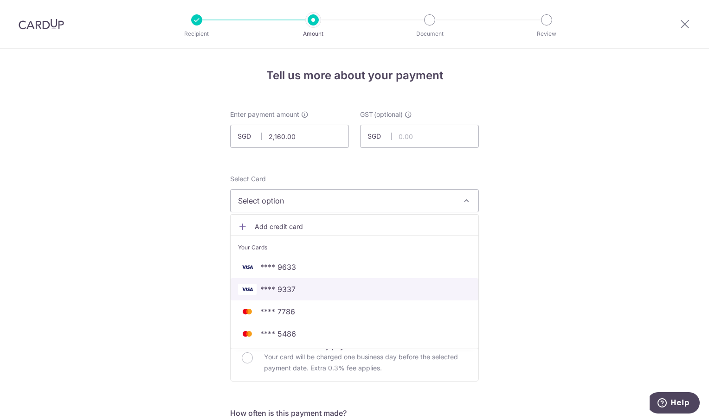
drag, startPoint x: 349, startPoint y: 289, endPoint x: 475, endPoint y: 247, distance: 133.2
click at [349, 289] on span "**** 9337" at bounding box center [354, 289] width 233 height 11
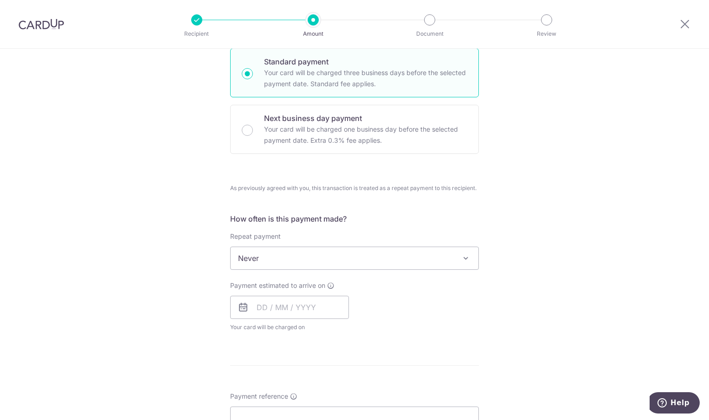
scroll to position [278, 0]
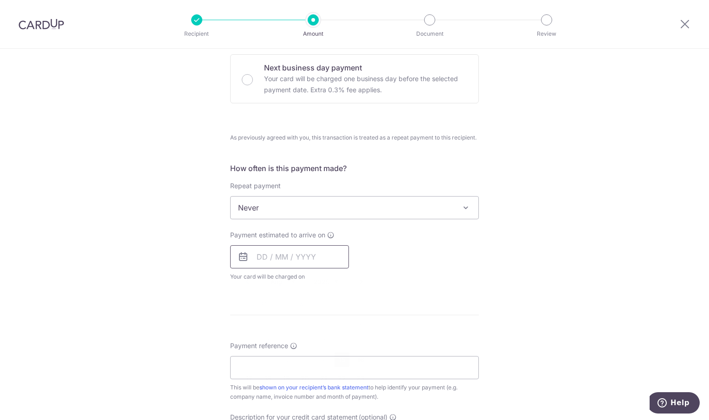
click at [289, 255] on input "text" at bounding box center [289, 256] width 119 height 23
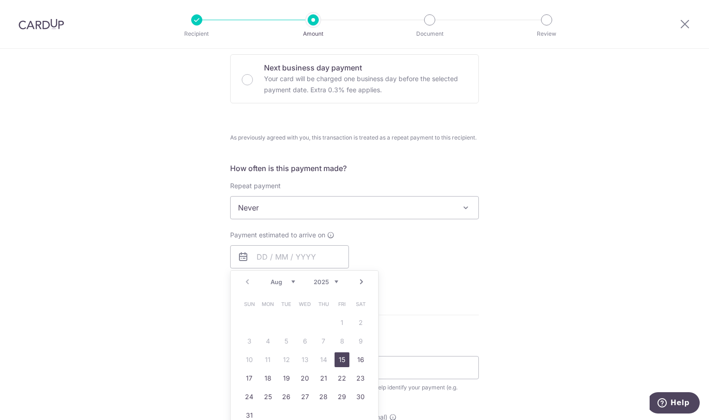
click at [343, 360] on link "15" at bounding box center [341, 359] width 15 height 15
type input "[DATE]"
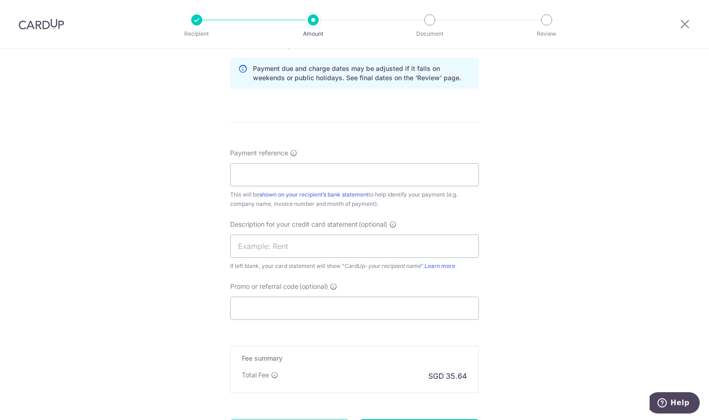
scroll to position [510, 0]
click at [278, 175] on input "Payment reference" at bounding box center [354, 173] width 249 height 23
type input "ORI Jul"
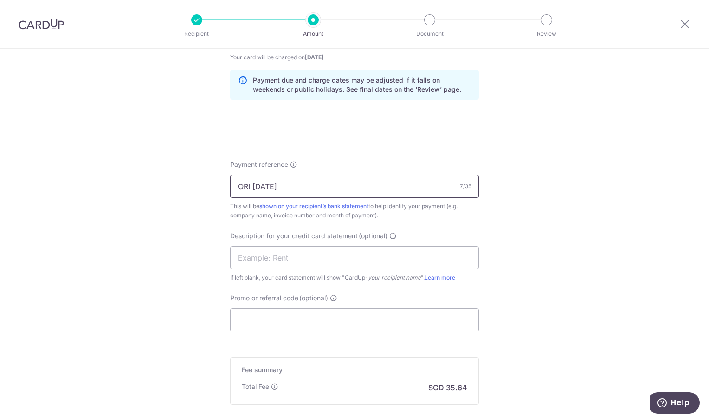
scroll to position [601, 0]
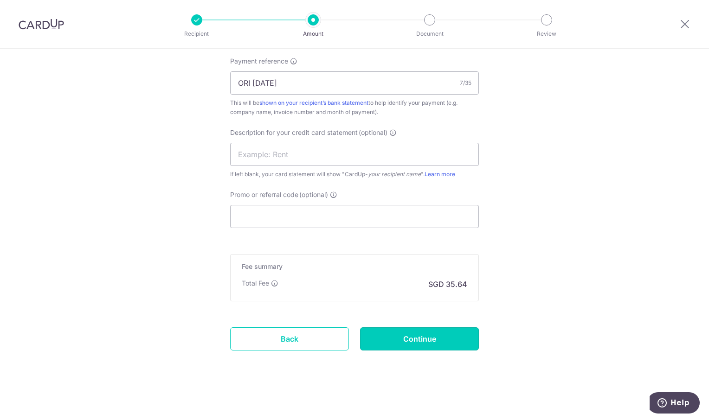
drag, startPoint x: 456, startPoint y: 335, endPoint x: 460, endPoint y: 310, distance: 25.3
click at [456, 335] on input "Continue" at bounding box center [419, 338] width 119 height 23
type input "Create Schedule"
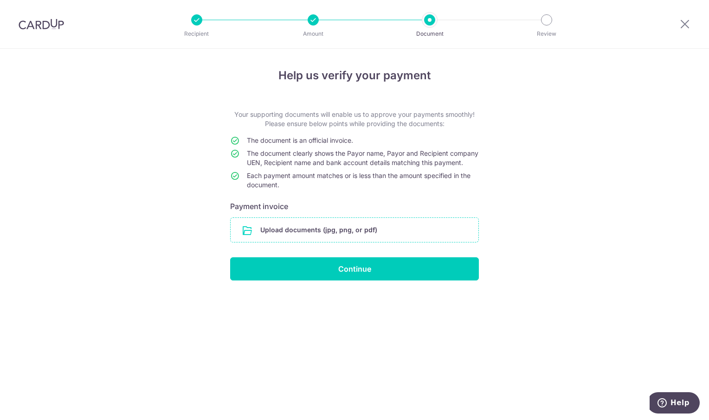
click at [347, 239] on input "file" at bounding box center [355, 230] width 248 height 24
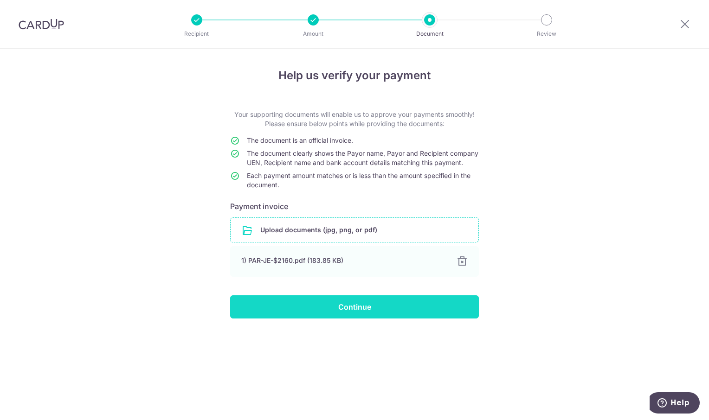
click at [367, 317] on input "Continue" at bounding box center [354, 306] width 249 height 23
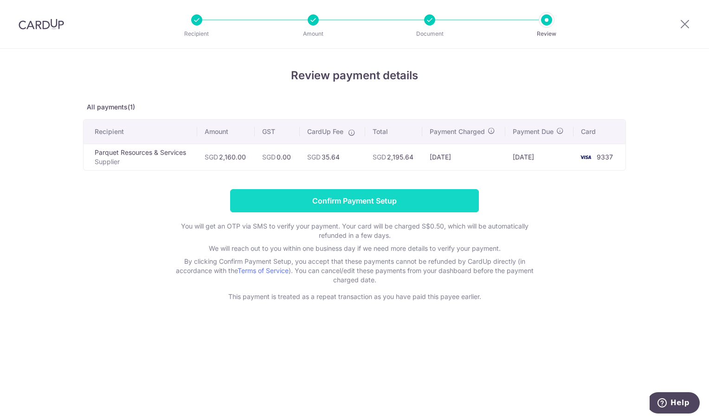
click at [375, 195] on input "Confirm Payment Setup" at bounding box center [354, 200] width 249 height 23
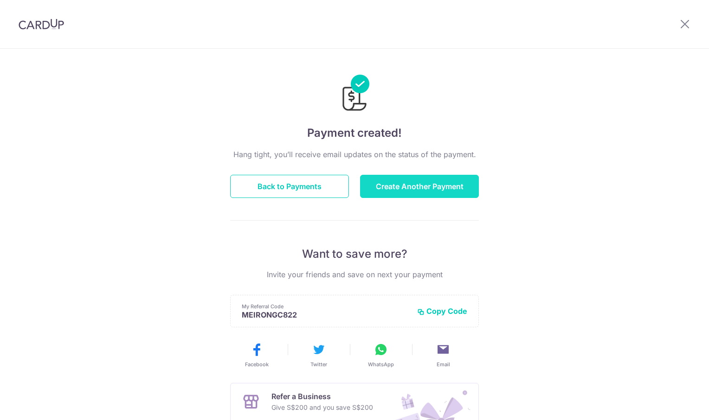
click at [415, 190] on button "Create Another Payment" at bounding box center [419, 186] width 119 height 23
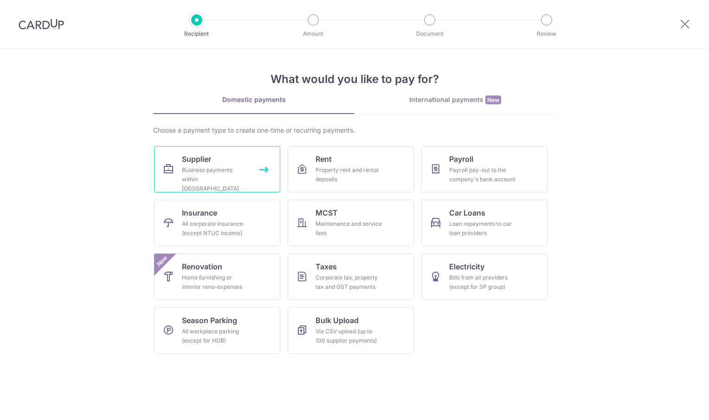
click at [199, 177] on div "Business payments within [GEOGRAPHIC_DATA]" at bounding box center [215, 180] width 67 height 28
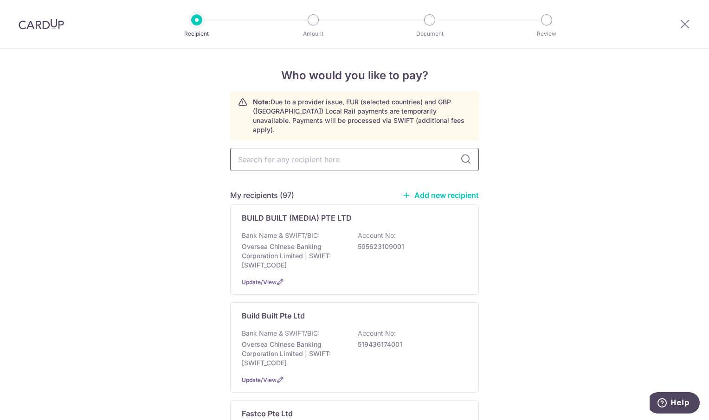
type input "a"
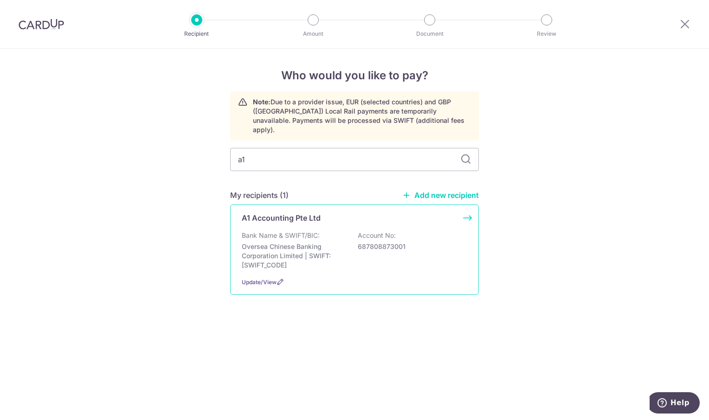
click at [311, 232] on div "Bank Name & SWIFT/BIC: Oversea Chinese Banking Corporation Limited | SWIFT: OCB…" at bounding box center [354, 250] width 225 height 39
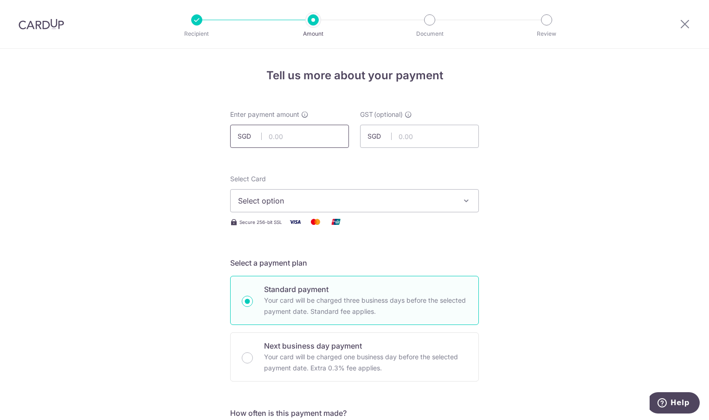
click at [279, 135] on input "text" at bounding box center [289, 136] width 119 height 23
type input "370.00"
click at [465, 197] on icon "button" at bounding box center [465, 200] width 9 height 9
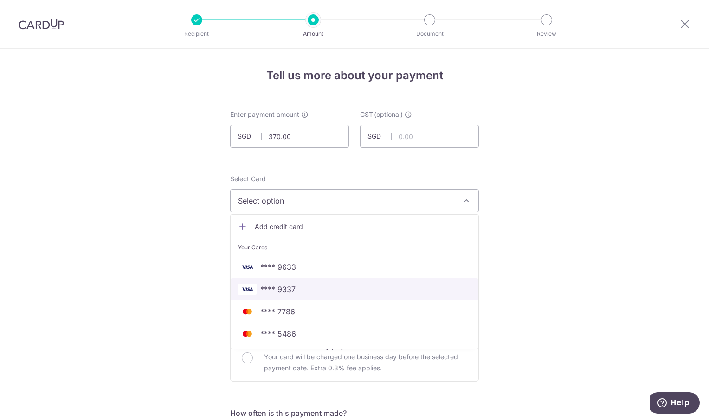
click at [344, 293] on span "**** 9337" at bounding box center [354, 289] width 233 height 11
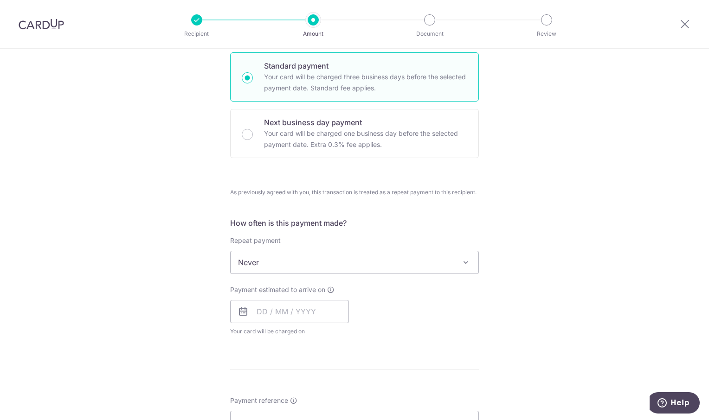
scroll to position [232, 0]
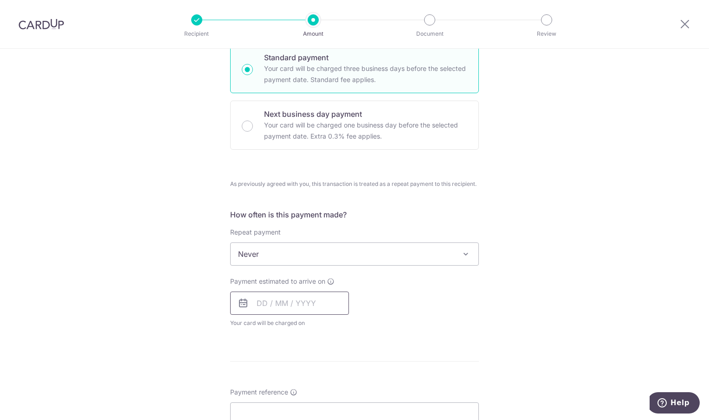
click at [318, 306] on input "text" at bounding box center [289, 303] width 119 height 23
drag, startPoint x: 338, startPoint y: 402, endPoint x: 510, endPoint y: 299, distance: 200.9
click at [338, 402] on link "15" at bounding box center [341, 406] width 15 height 15
type input "[DATE]"
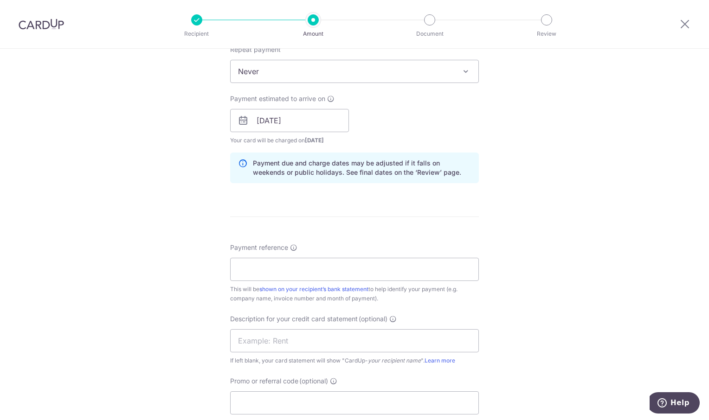
scroll to position [510, 0]
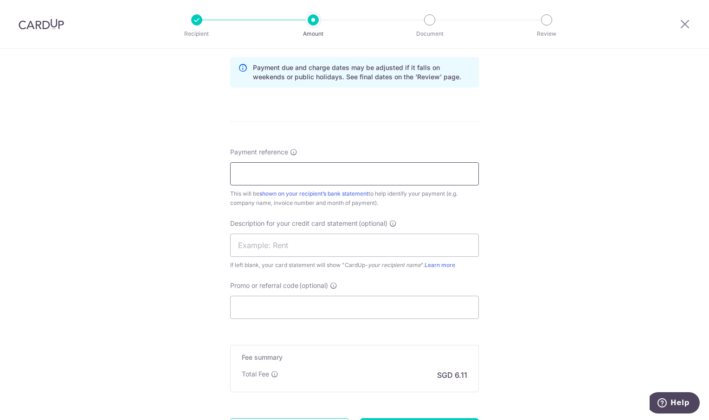
click at [275, 175] on input "Payment reference" at bounding box center [354, 173] width 249 height 23
paste input "Inv 20250270"
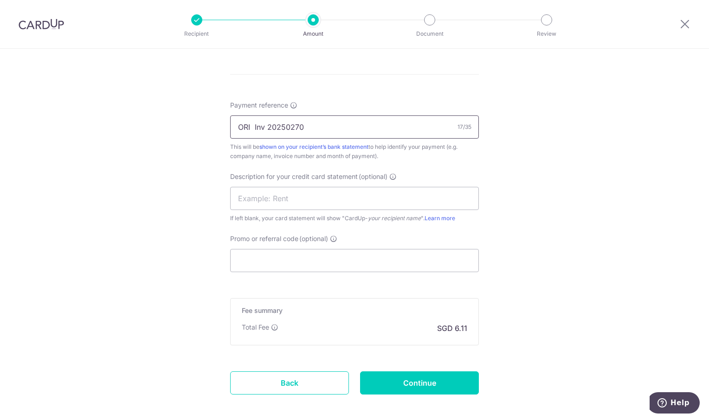
scroll to position [601, 0]
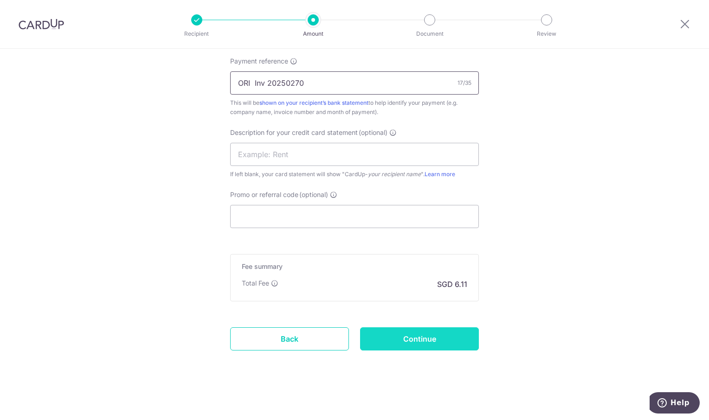
type input "ORI Inv 20250270"
click at [463, 338] on input "Continue" at bounding box center [419, 338] width 119 height 23
type input "Create Schedule"
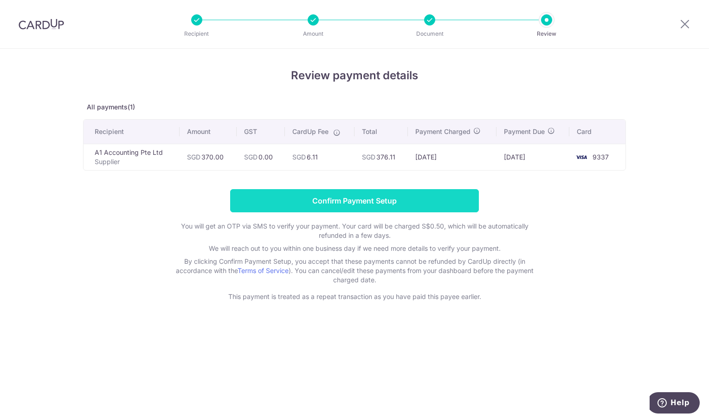
click at [388, 208] on input "Confirm Payment Setup" at bounding box center [354, 200] width 249 height 23
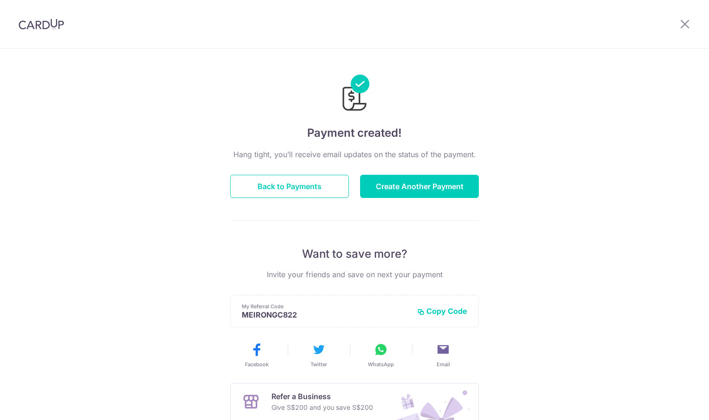
click at [423, 185] on button "Create Another Payment" at bounding box center [419, 186] width 119 height 23
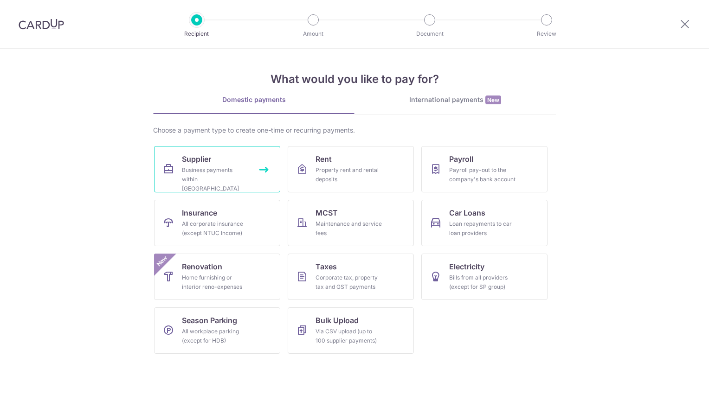
drag, startPoint x: 0, startPoint y: 0, endPoint x: 240, endPoint y: 181, distance: 300.6
click at [234, 167] on div "Business payments within Singapore" at bounding box center [215, 180] width 67 height 28
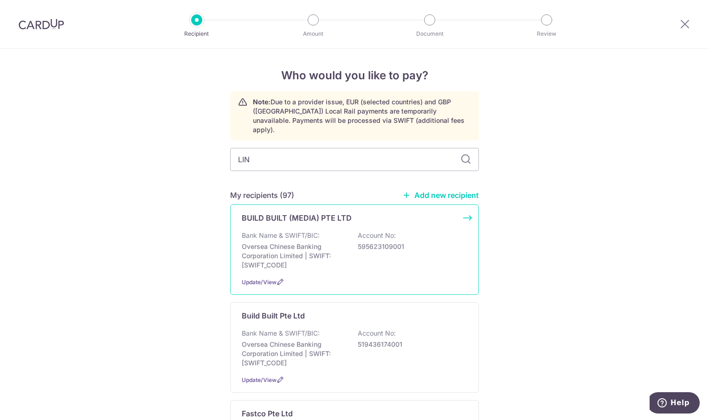
type input "LING"
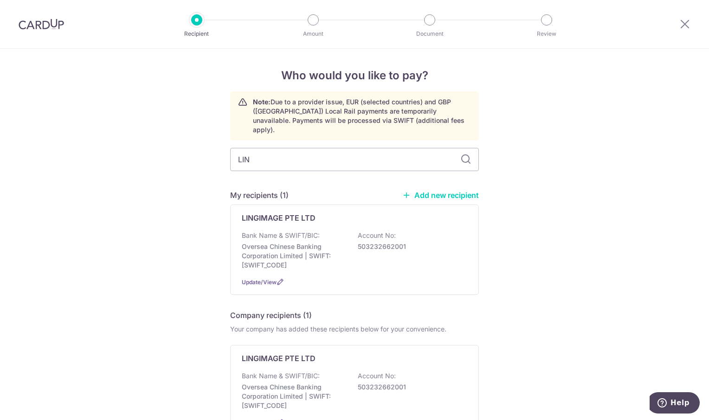
click at [295, 242] on p "Oversea Chinese Banking Corporation Limited | SWIFT: OCBCSGSGXXX" at bounding box center [294, 256] width 104 height 28
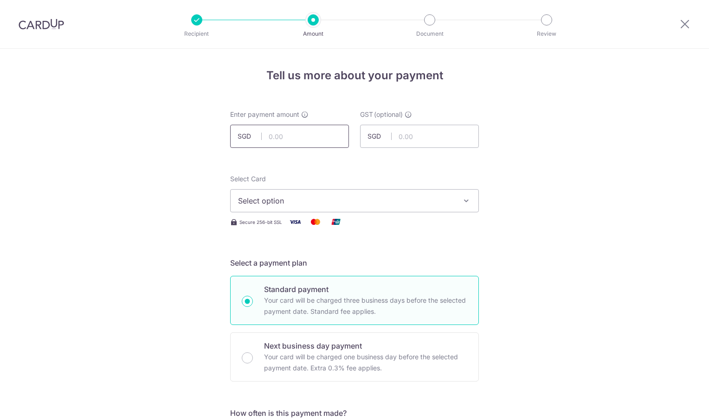
drag, startPoint x: 0, startPoint y: 0, endPoint x: 287, endPoint y: 143, distance: 320.5
click at [286, 144] on input "text" at bounding box center [289, 136] width 119 height 23
type input "900.00"
click at [464, 199] on icon "button" at bounding box center [465, 200] width 9 height 9
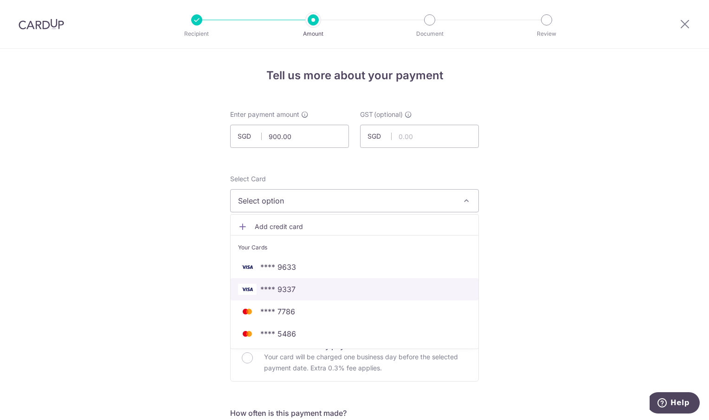
click at [332, 290] on span "**** 9337" at bounding box center [354, 289] width 233 height 11
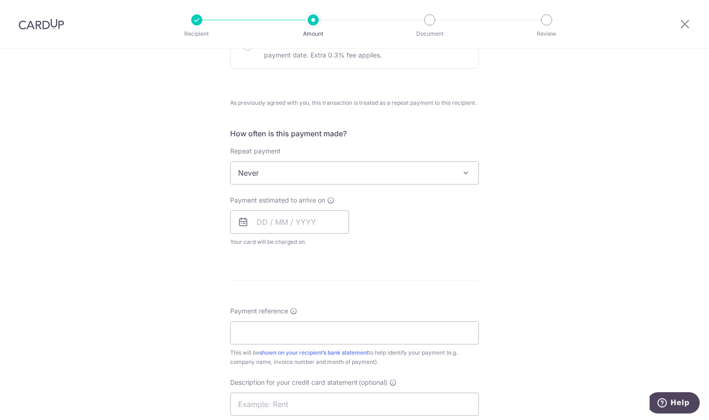
scroll to position [325, 0]
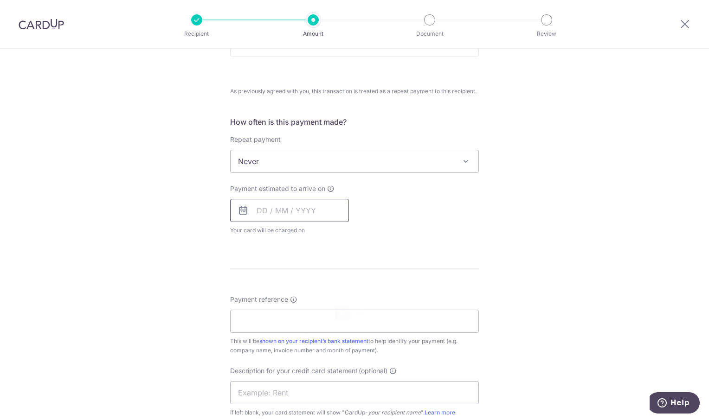
click at [304, 210] on input "text" at bounding box center [289, 210] width 119 height 23
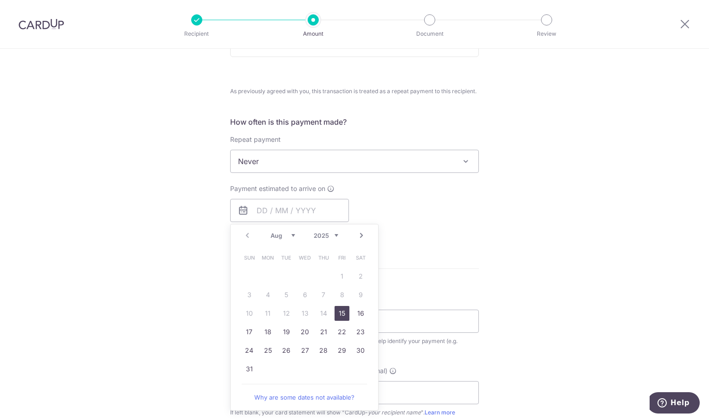
drag, startPoint x: 338, startPoint y: 313, endPoint x: 548, endPoint y: 241, distance: 222.2
click at [338, 313] on link "15" at bounding box center [341, 313] width 15 height 15
type input "15/08/2025"
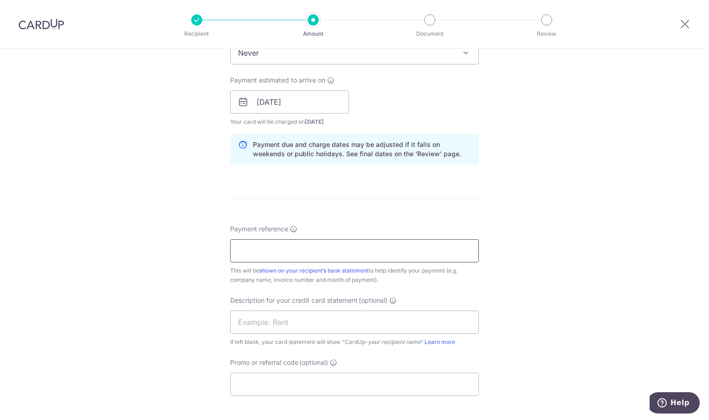
scroll to position [464, 0]
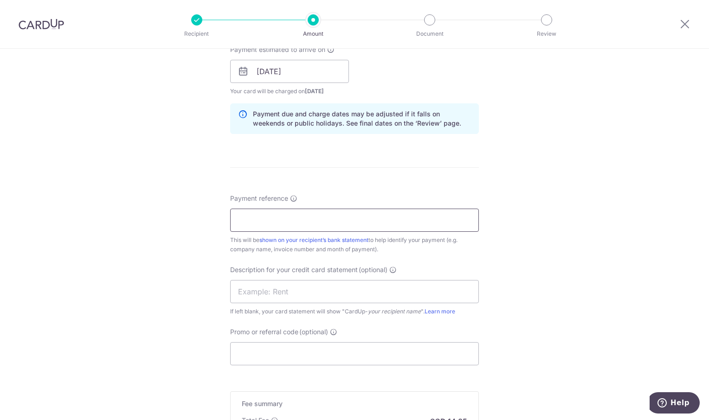
click at [332, 223] on input "Payment reference" at bounding box center [354, 220] width 249 height 23
paste input "Inv 93728 660 94065 66 67 69 70"
click at [232, 218] on input "Inv 93728 660 94065 66 67 69 70" at bounding box center [354, 220] width 249 height 23
type input "ORI Inv 93728 660 94065 66 67 69 70"
click at [591, 216] on div "Tell us more about your payment Enter payment amount SGD 900.00 900.00 GST (opt…" at bounding box center [354, 71] width 709 height 973
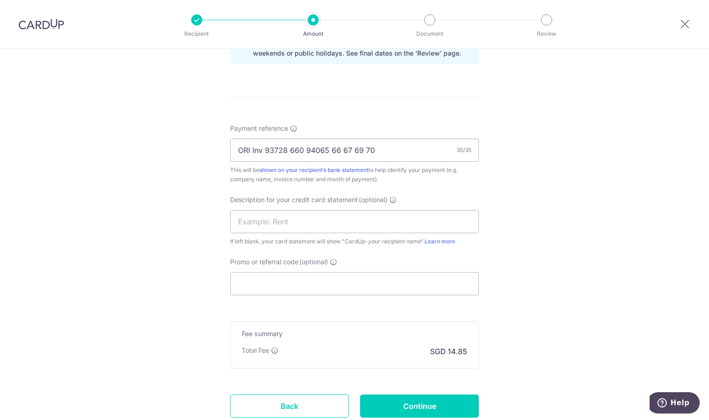
scroll to position [601, 0]
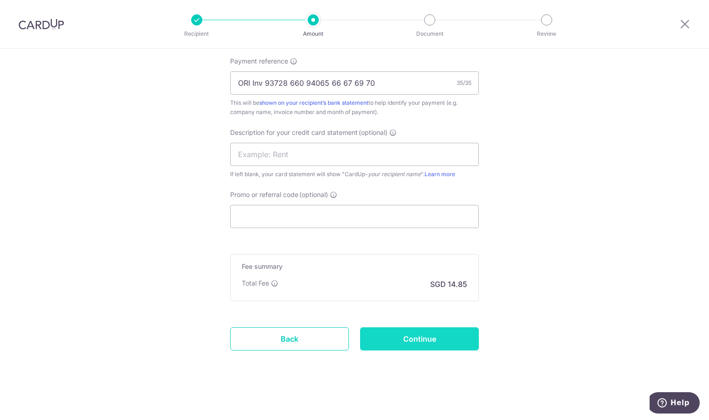
click at [448, 339] on input "Continue" at bounding box center [419, 338] width 119 height 23
type input "Create Schedule"
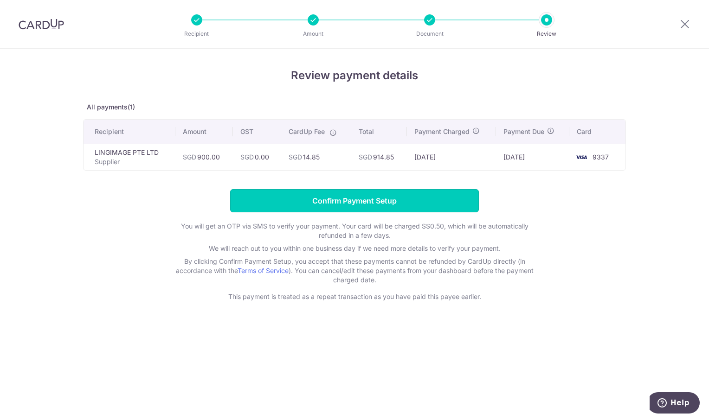
drag, startPoint x: 335, startPoint y: 204, endPoint x: 332, endPoint y: 197, distance: 7.7
click at [335, 204] on input "Confirm Payment Setup" at bounding box center [354, 200] width 249 height 23
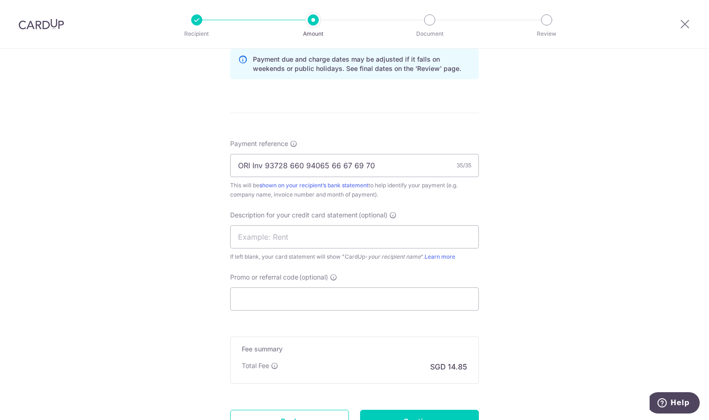
scroll to position [639, 0]
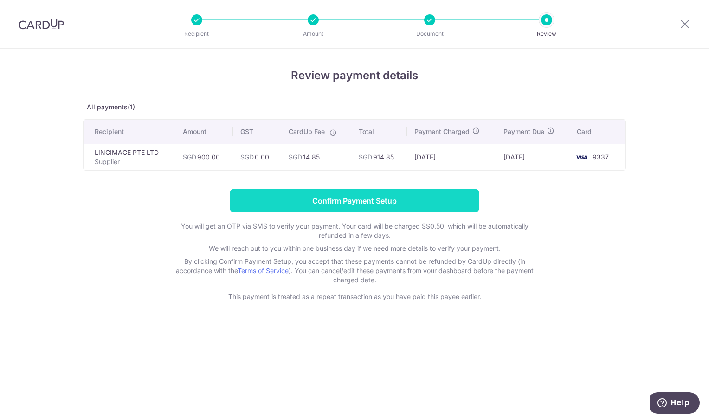
click at [336, 201] on input "Confirm Payment Setup" at bounding box center [354, 200] width 249 height 23
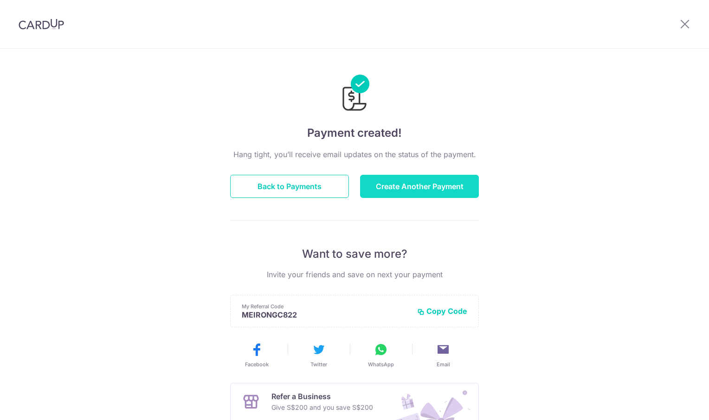
click at [423, 192] on button "Create Another Payment" at bounding box center [419, 186] width 119 height 23
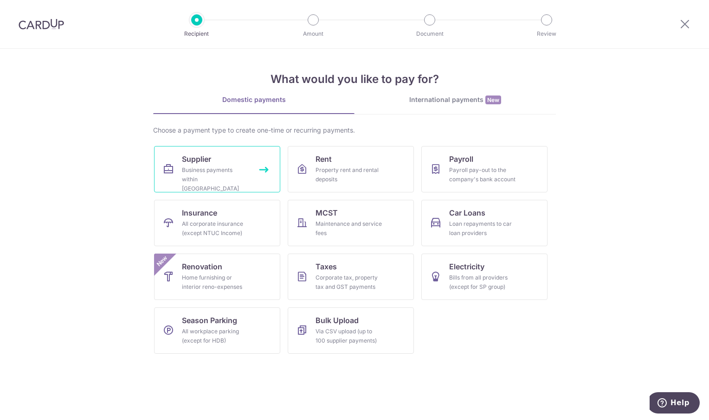
click at [199, 157] on span "Supplier" at bounding box center [196, 159] width 29 height 11
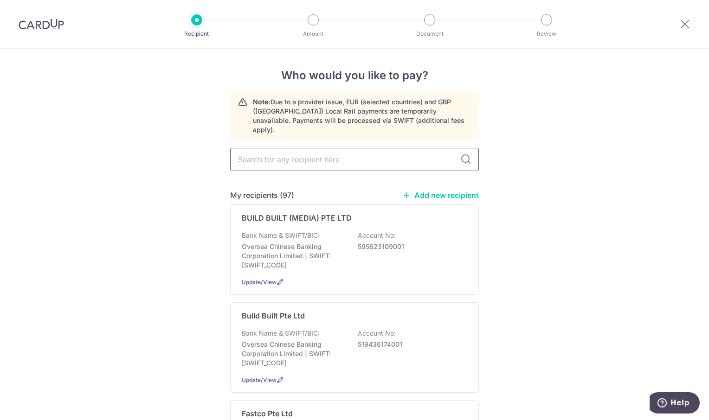
drag, startPoint x: 288, startPoint y: 156, endPoint x: 291, endPoint y: 152, distance: 4.9
click at [288, 155] on input "text" at bounding box center [354, 159] width 249 height 23
type input "ling"
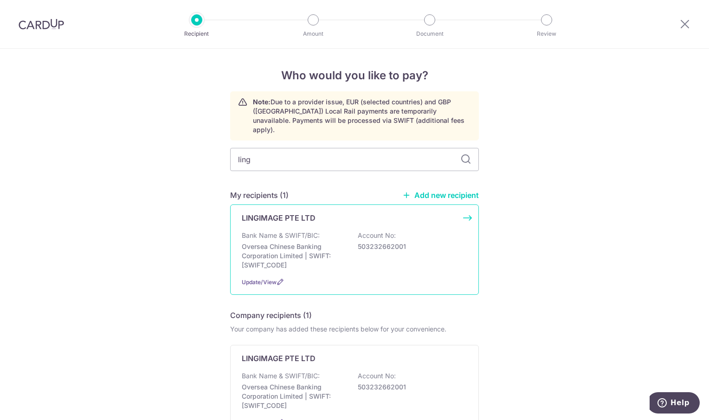
click at [280, 218] on div "LINGIMAGE PTE LTD Bank Name & SWIFT/BIC: Oversea Chinese Banking Corporation Li…" at bounding box center [354, 250] width 249 height 90
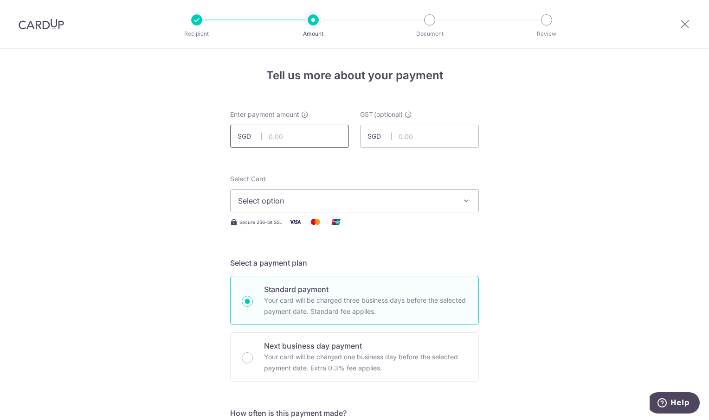
click at [265, 134] on input "text" at bounding box center [289, 136] width 119 height 23
type input "780.00"
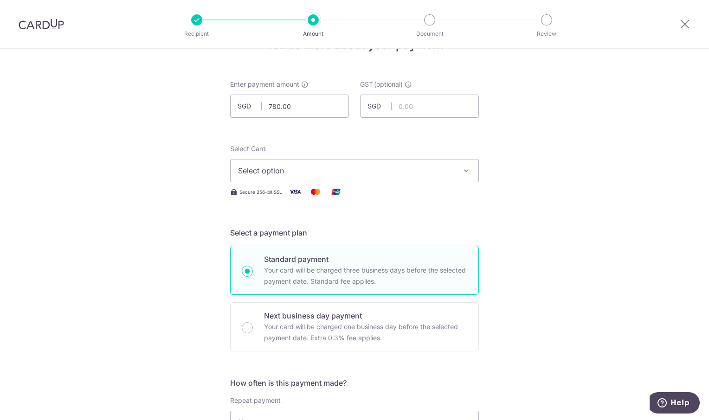
scroll to position [46, 0]
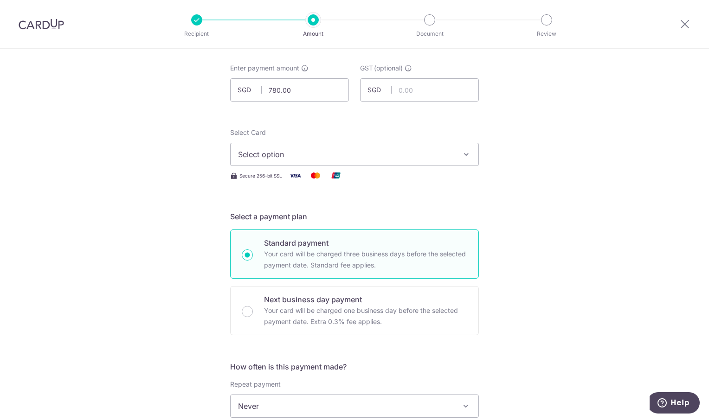
click at [464, 154] on icon "button" at bounding box center [465, 154] width 9 height 9
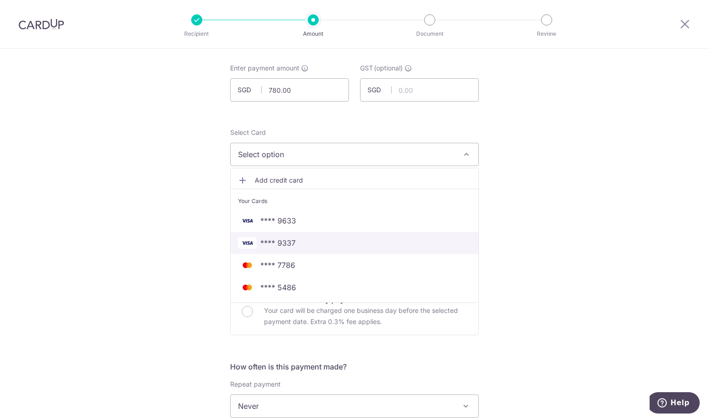
drag, startPoint x: 339, startPoint y: 242, endPoint x: 535, endPoint y: 235, distance: 196.3
click at [339, 242] on span "**** 9337" at bounding box center [354, 242] width 233 height 11
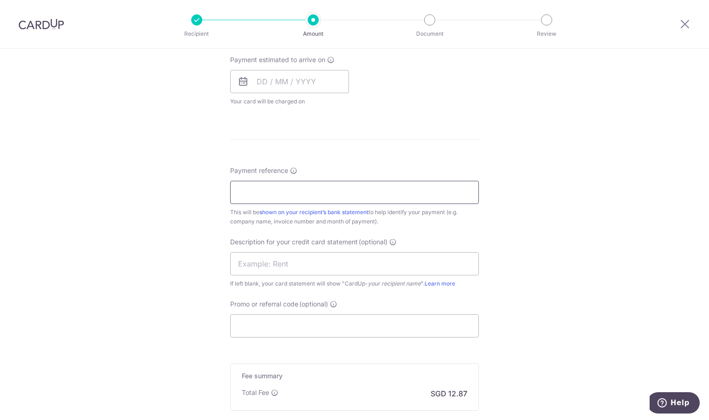
scroll to position [464, 0]
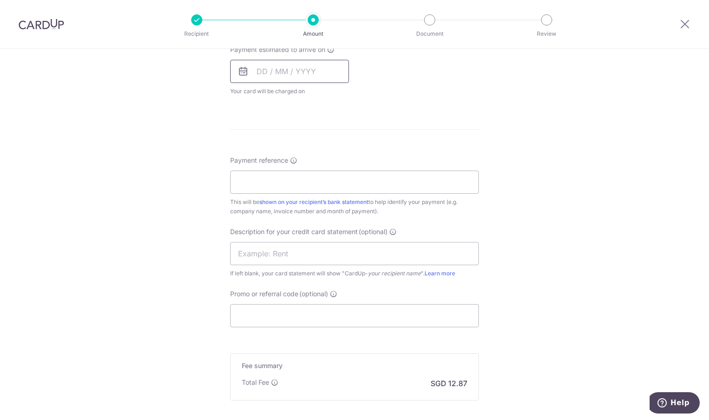
click at [310, 70] on input "text" at bounding box center [289, 71] width 119 height 23
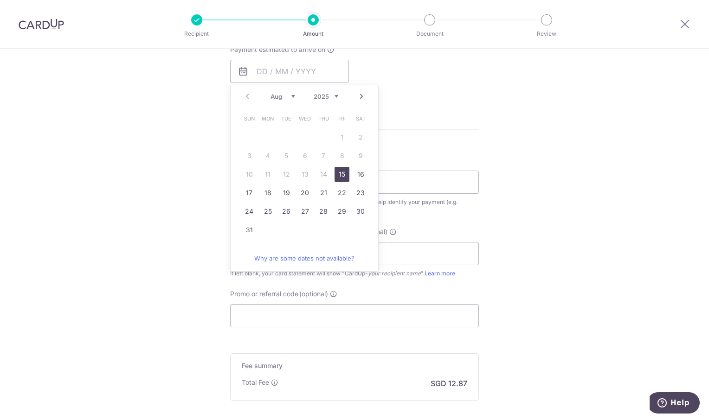
click at [335, 173] on link "15" at bounding box center [341, 174] width 15 height 15
type input "15/08/2025"
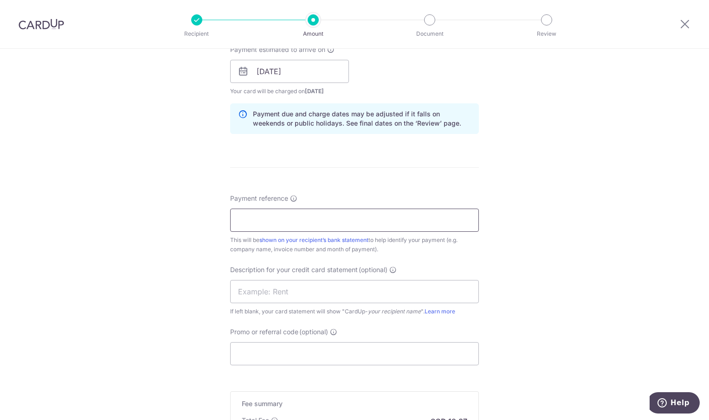
click at [297, 220] on input "Payment reference" at bounding box center [354, 220] width 249 height 23
paste input "INV 94068"
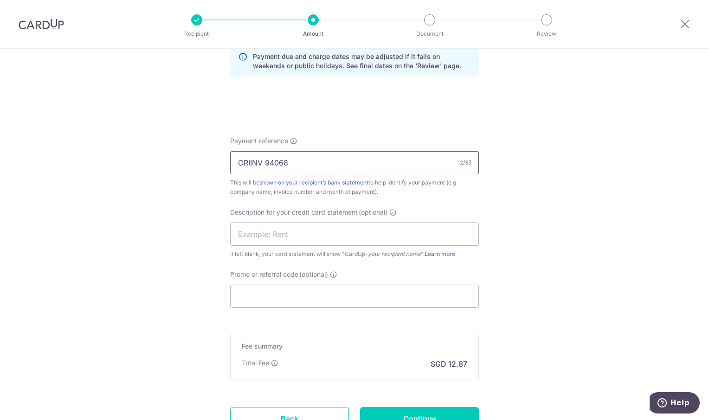
scroll to position [601, 0]
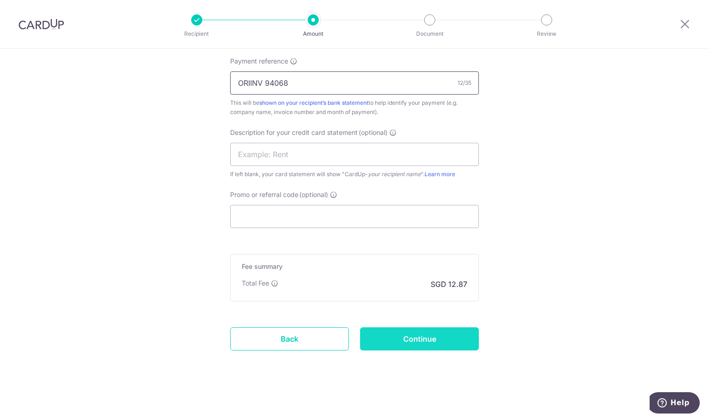
type input "ORIINV 94068"
click at [455, 341] on input "Continue" at bounding box center [419, 338] width 119 height 23
type input "Create Schedule"
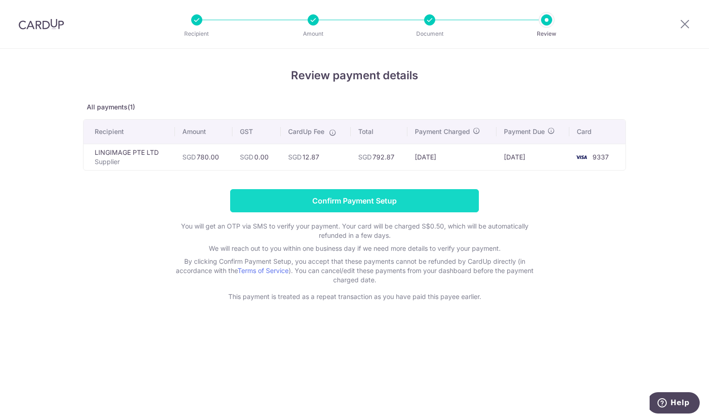
drag, startPoint x: 334, startPoint y: 205, endPoint x: 247, endPoint y: 43, distance: 183.6
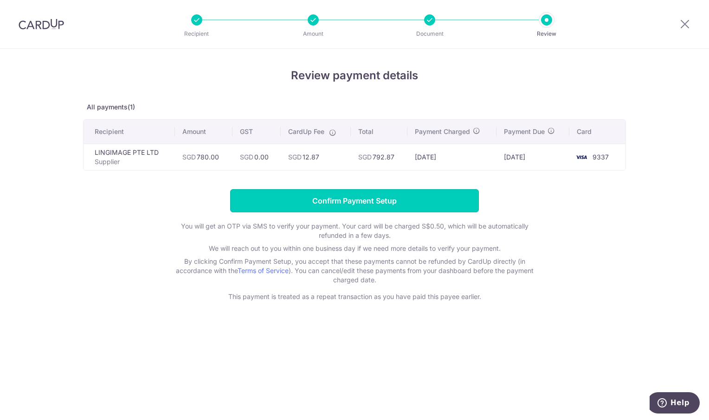
click at [334, 205] on input "Confirm Payment Setup" at bounding box center [354, 200] width 249 height 23
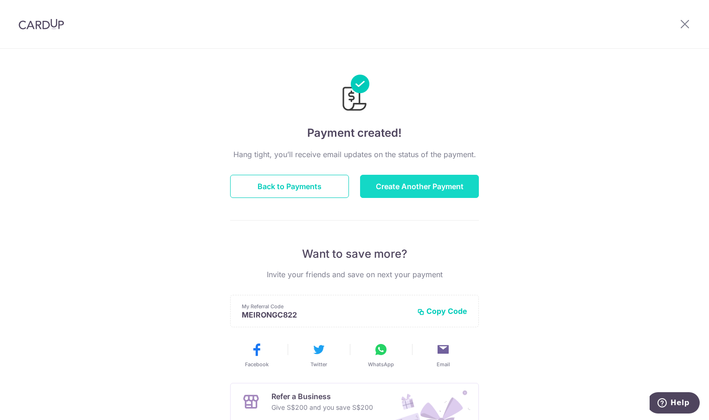
click at [406, 188] on button "Create Another Payment" at bounding box center [419, 186] width 119 height 23
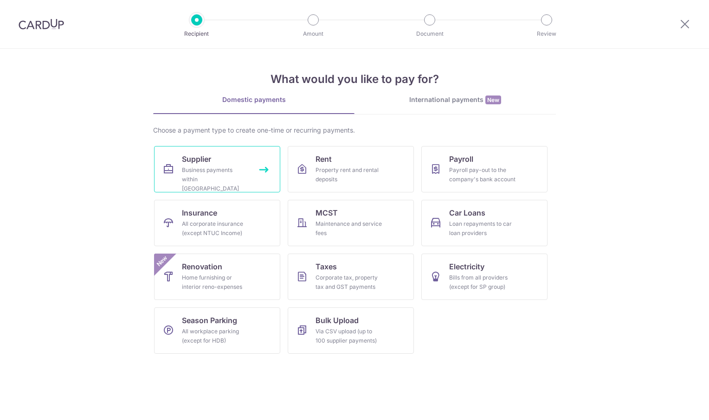
drag, startPoint x: 0, startPoint y: 0, endPoint x: 222, endPoint y: 169, distance: 279.3
click at [222, 169] on div "Business payments within [GEOGRAPHIC_DATA]" at bounding box center [215, 180] width 67 height 28
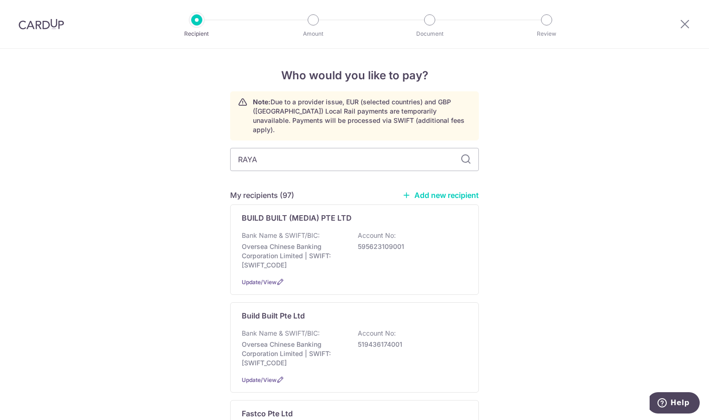
type input "RAYA"
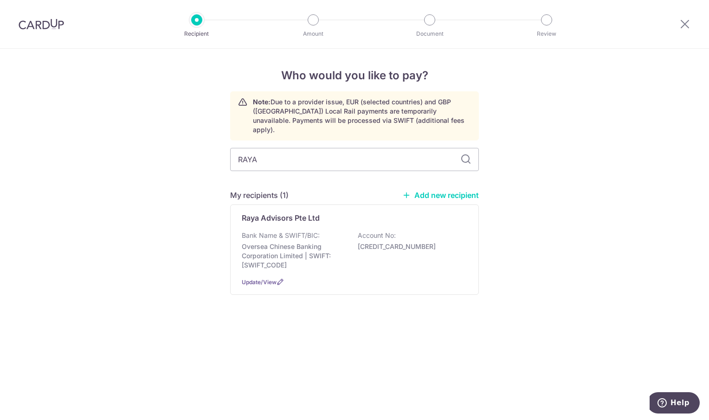
click at [264, 242] on p "Oversea Chinese Banking Corporation Limited | SWIFT: [SWIFT_CODE]" at bounding box center [294, 256] width 104 height 28
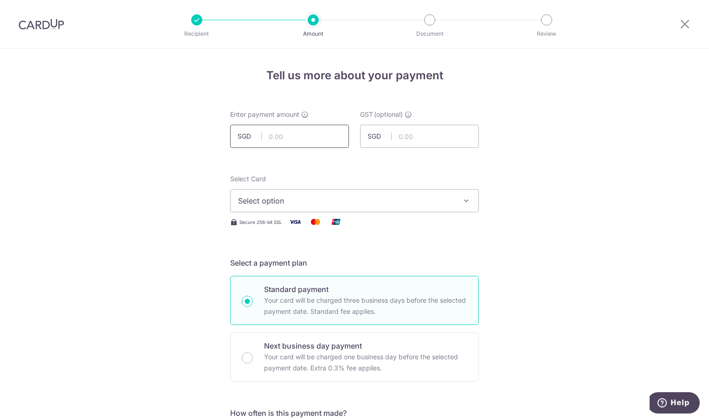
click at [284, 141] on input "text" at bounding box center [289, 136] width 119 height 23
type input "2,000.00"
click at [465, 199] on icon "button" at bounding box center [465, 200] width 9 height 9
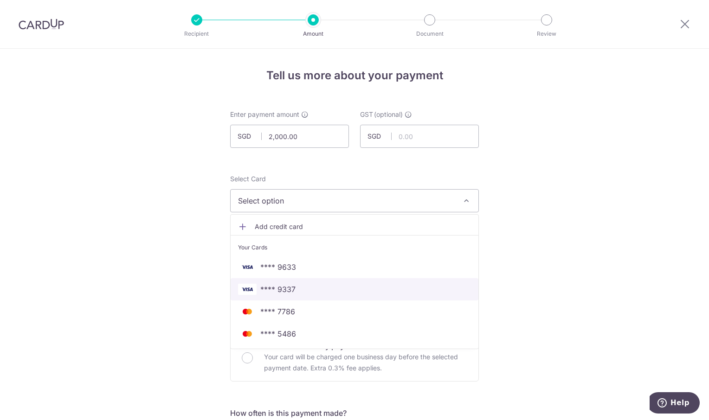
drag, startPoint x: 354, startPoint y: 292, endPoint x: 534, endPoint y: 247, distance: 185.6
click at [354, 292] on span "**** 9337" at bounding box center [354, 289] width 233 height 11
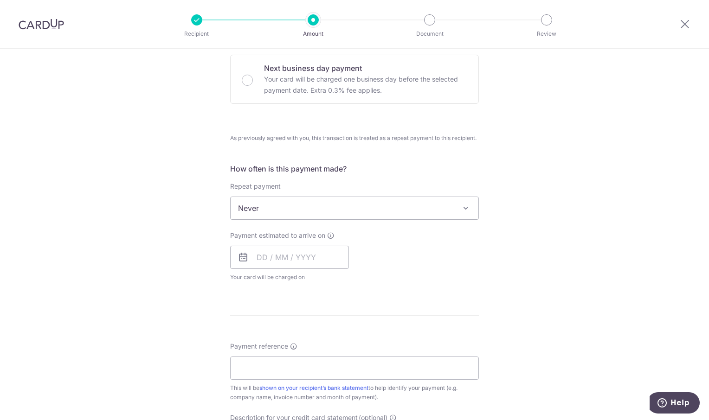
scroll to position [278, 0]
click at [308, 264] on input "text" at bounding box center [289, 256] width 119 height 23
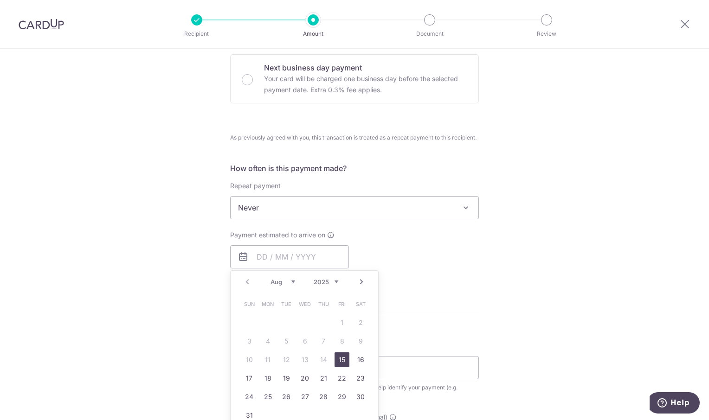
drag, startPoint x: 340, startPoint y: 359, endPoint x: 513, endPoint y: 277, distance: 191.3
click at [340, 359] on link "15" at bounding box center [341, 359] width 15 height 15
type input "[DATE]"
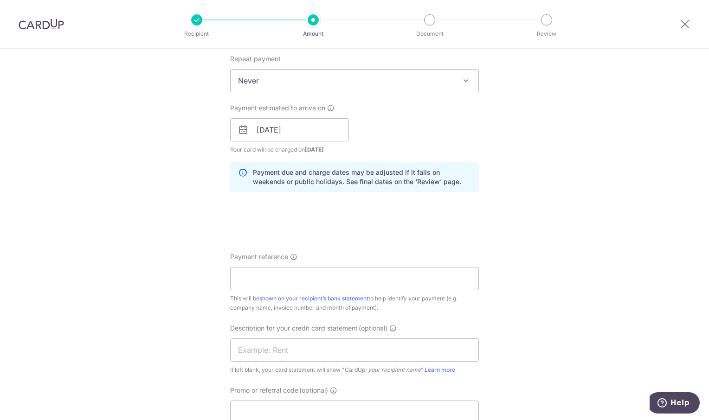
scroll to position [417, 0]
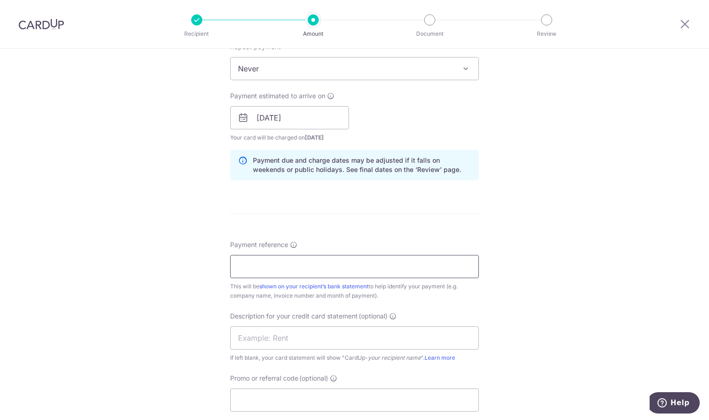
click at [274, 271] on input "Payment reference" at bounding box center [354, 266] width 249 height 23
paste input "INV 2025019"
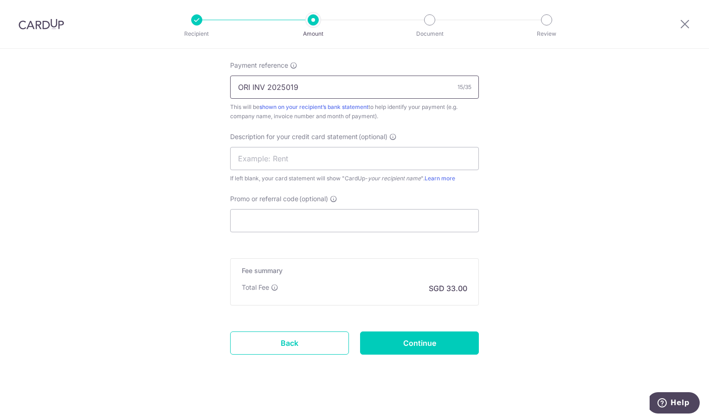
scroll to position [601, 0]
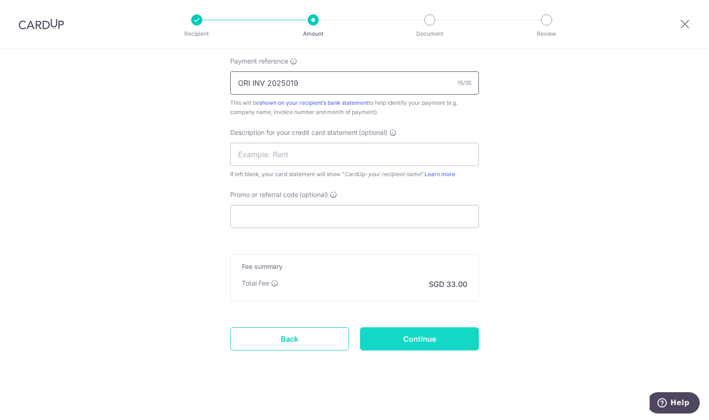
type input "ORI INV 2025019"
click at [457, 343] on input "Continue" at bounding box center [419, 338] width 119 height 23
type input "Create Schedule"
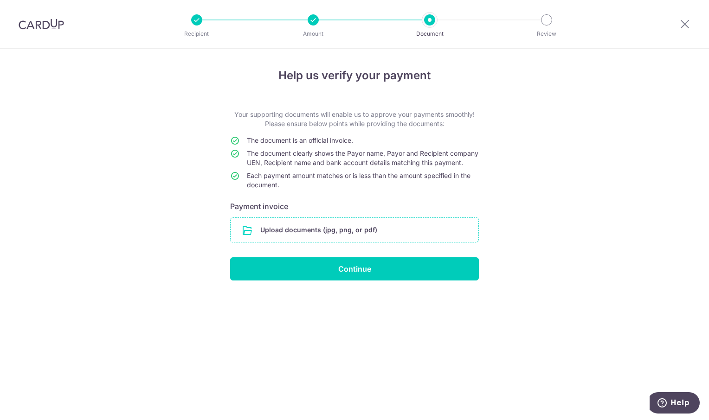
click at [314, 241] on input "file" at bounding box center [355, 230] width 248 height 24
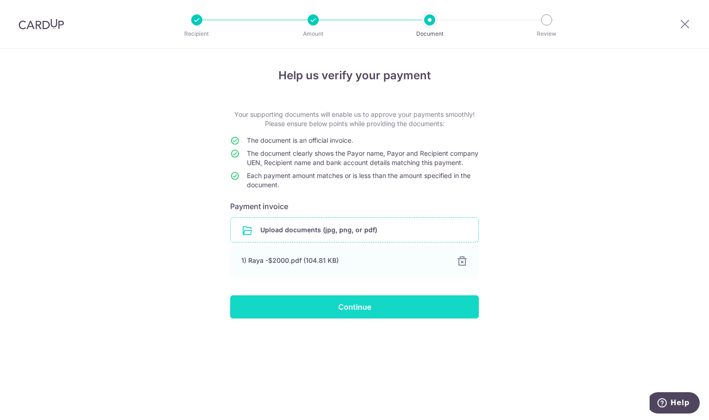
click at [342, 317] on input "Continue" at bounding box center [354, 306] width 249 height 23
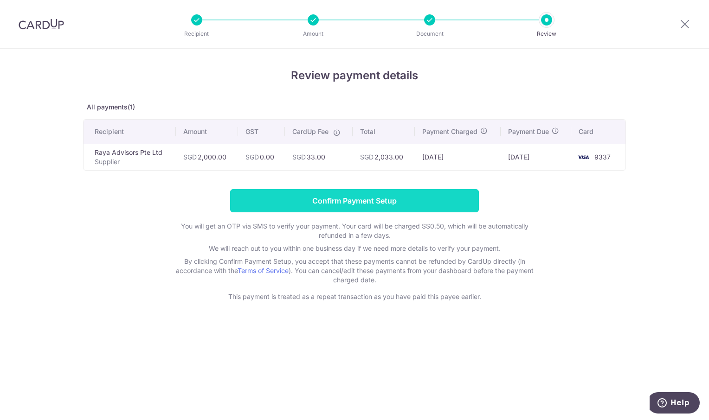
click at [350, 199] on input "Confirm Payment Setup" at bounding box center [354, 200] width 249 height 23
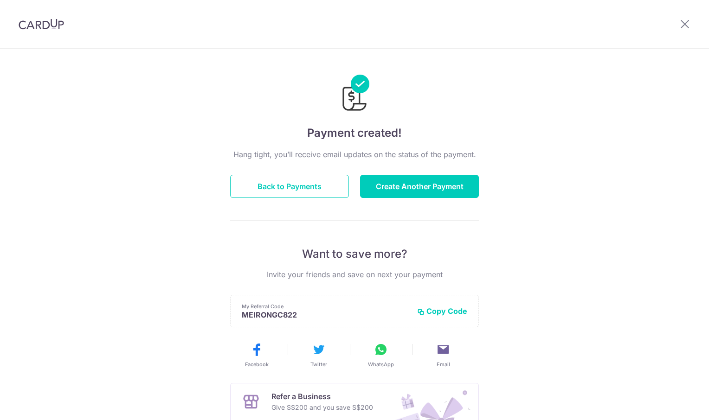
click at [421, 186] on button "Create Another Payment" at bounding box center [419, 186] width 119 height 23
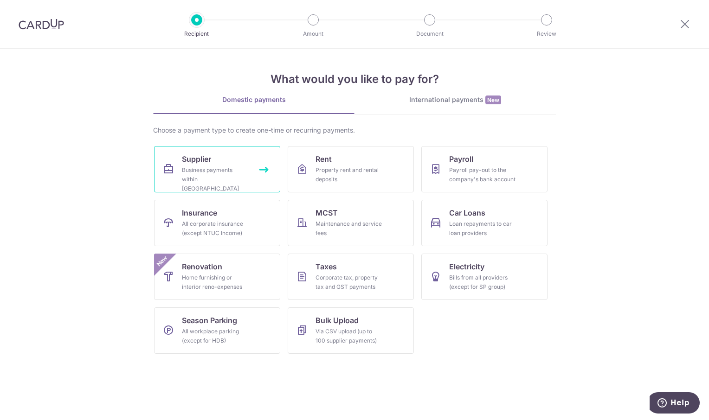
click at [200, 165] on link "Supplier Business payments within [GEOGRAPHIC_DATA]" at bounding box center [217, 169] width 126 height 46
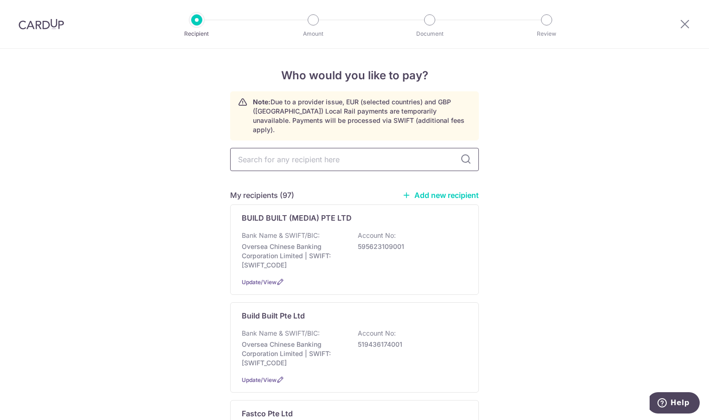
click at [275, 153] on input "text" at bounding box center [354, 159] width 249 height 23
type input "TURE"
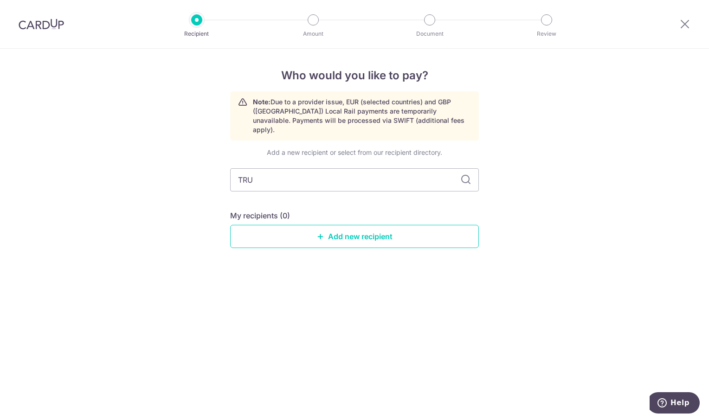
type input "TRUE"
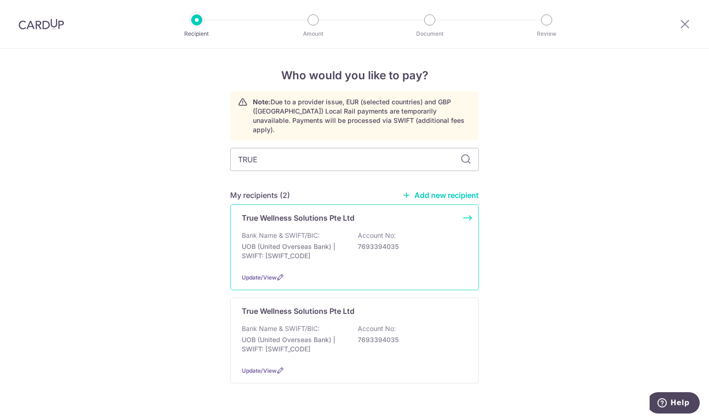
click at [347, 234] on div "Bank Name & SWIFT/BIC: UOB (United Overseas Bank) | SWIFT: UOVBSGSGXXX Account …" at bounding box center [354, 248] width 225 height 34
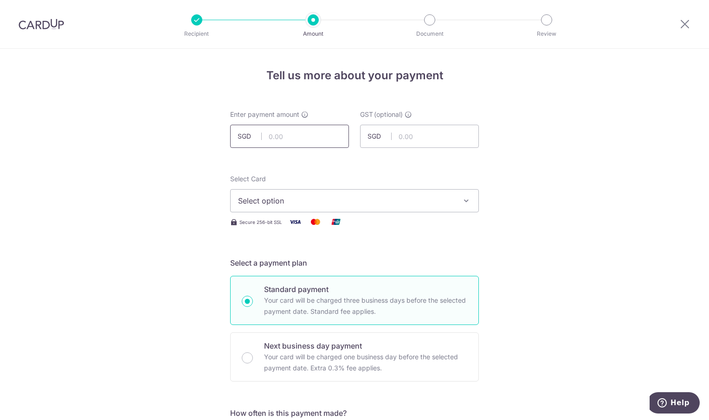
click at [275, 136] on input "text" at bounding box center [289, 136] width 119 height 23
type input "1,399.70"
click at [464, 197] on icon "button" at bounding box center [465, 200] width 9 height 9
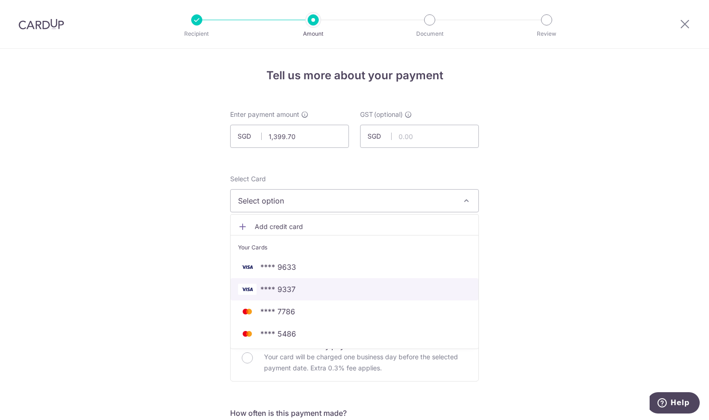
drag, startPoint x: 335, startPoint y: 293, endPoint x: 506, endPoint y: 275, distance: 171.6
click at [335, 293] on span "**** 9337" at bounding box center [354, 289] width 233 height 11
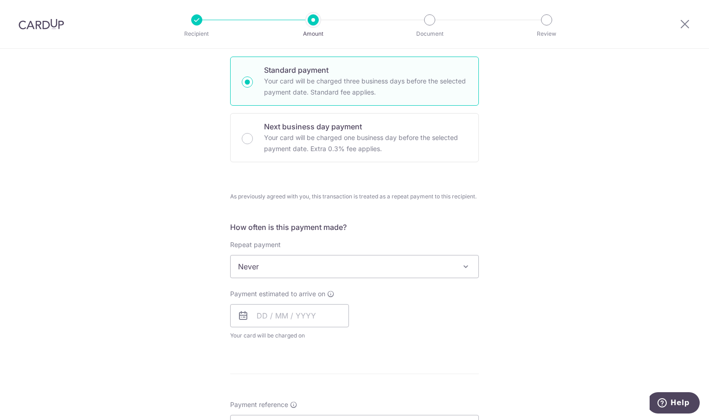
scroll to position [232, 0]
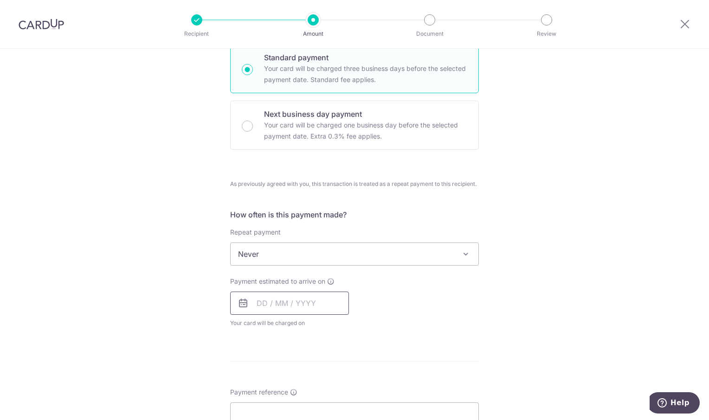
click at [317, 306] on input "text" at bounding box center [289, 303] width 119 height 23
click at [339, 406] on link "15" at bounding box center [341, 406] width 15 height 15
type input "15/08/2025"
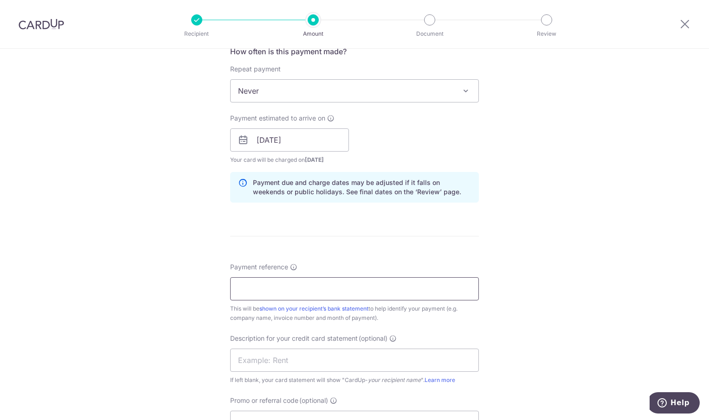
scroll to position [417, 0]
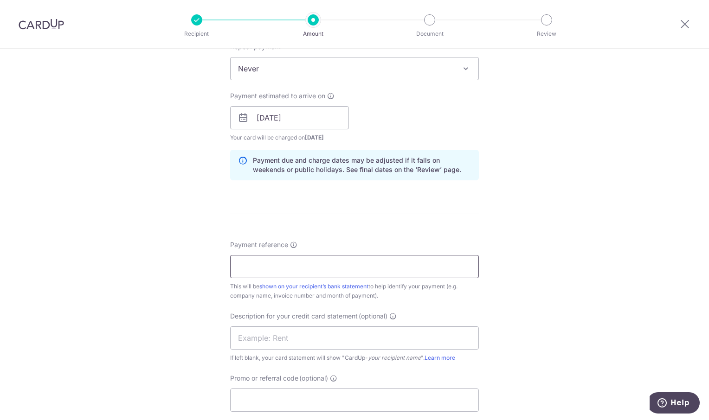
drag, startPoint x: 306, startPoint y: 271, endPoint x: 308, endPoint y: 264, distance: 7.1
click at [306, 271] on input "Payment reference" at bounding box center [354, 266] width 249 height 23
paste input "Inv 05388"
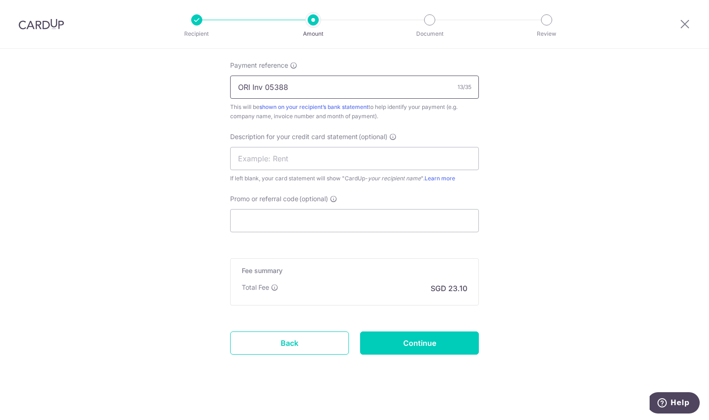
scroll to position [601, 0]
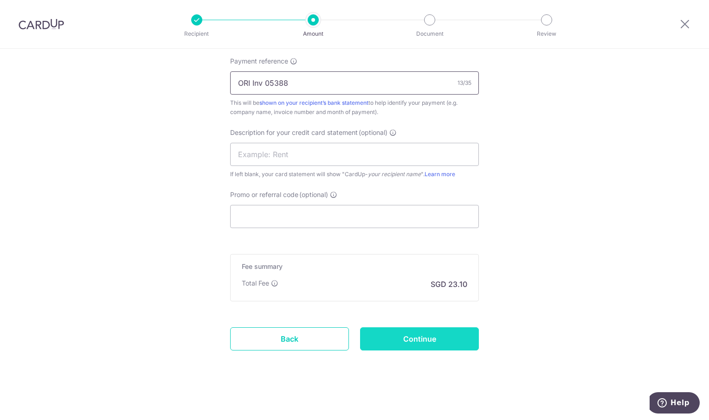
type input "ORI Inv 05388"
click at [447, 338] on input "Continue" at bounding box center [419, 338] width 119 height 23
type input "Create Schedule"
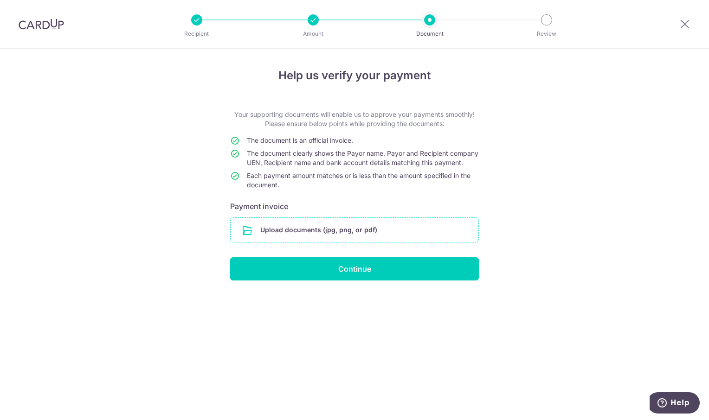
click at [294, 240] on input "file" at bounding box center [355, 230] width 248 height 24
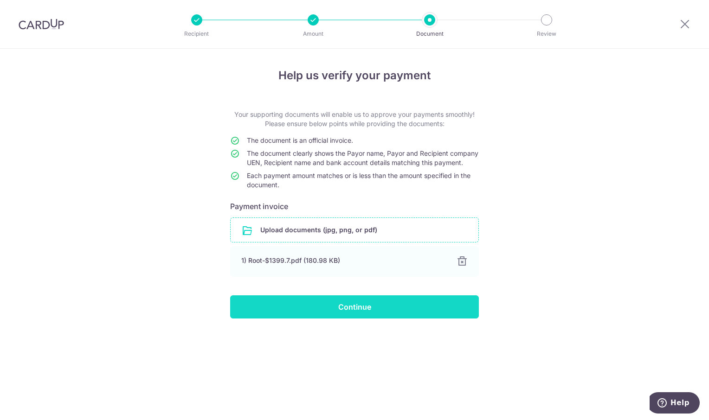
click at [378, 319] on input "Continue" at bounding box center [354, 306] width 249 height 23
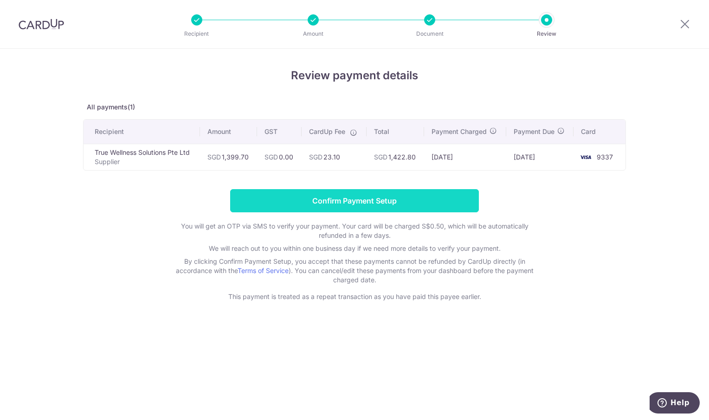
click at [341, 199] on input "Confirm Payment Setup" at bounding box center [354, 200] width 249 height 23
